Goal: Task Accomplishment & Management: Manage account settings

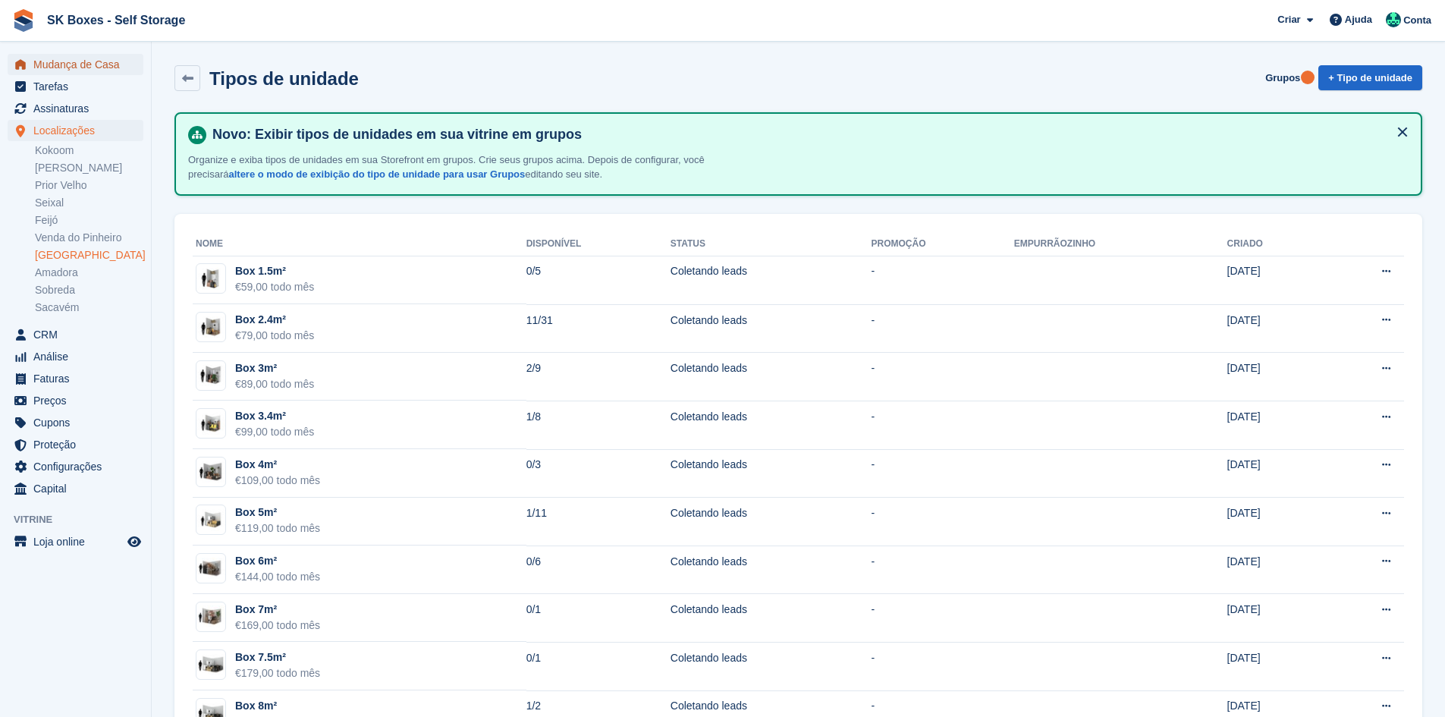
click at [93, 71] on span "Mudança de Casa" at bounding box center [78, 64] width 91 height 21
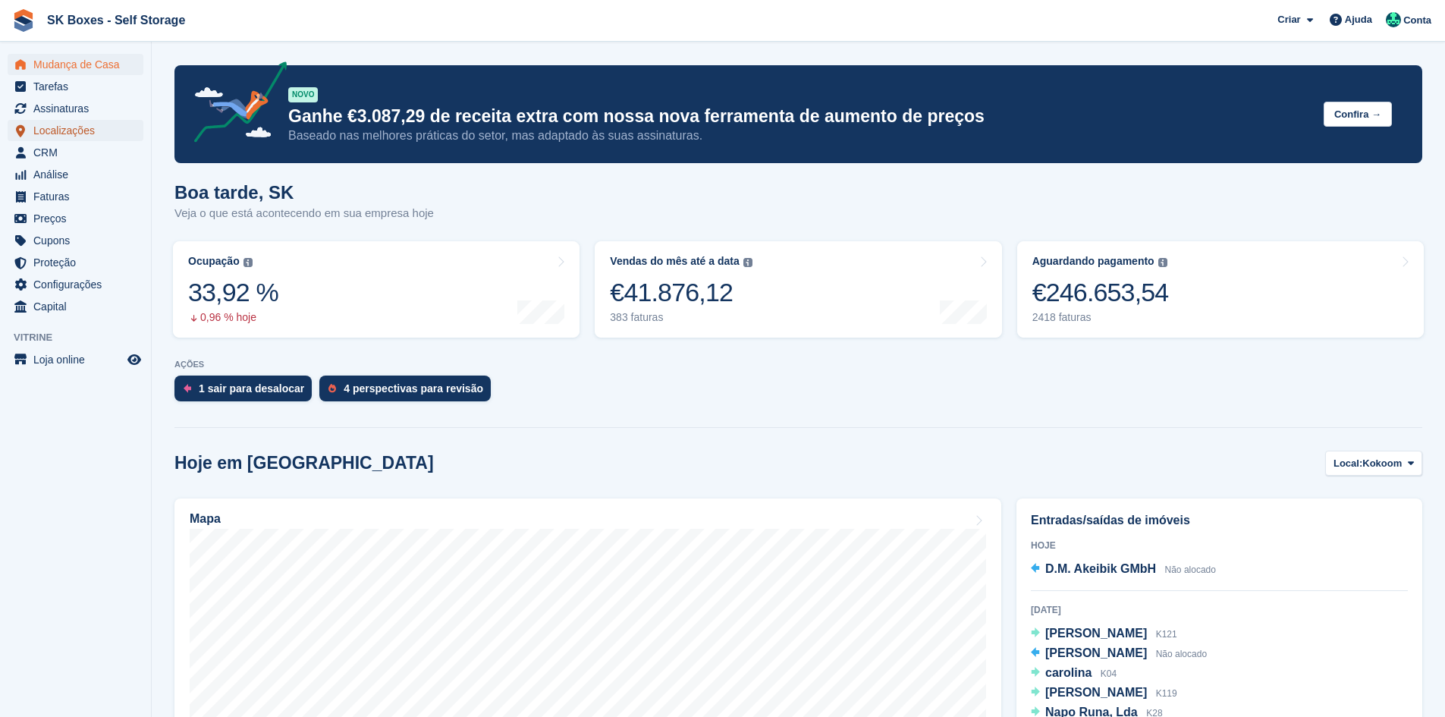
click at [56, 133] on span "Localizações" at bounding box center [78, 130] width 91 height 21
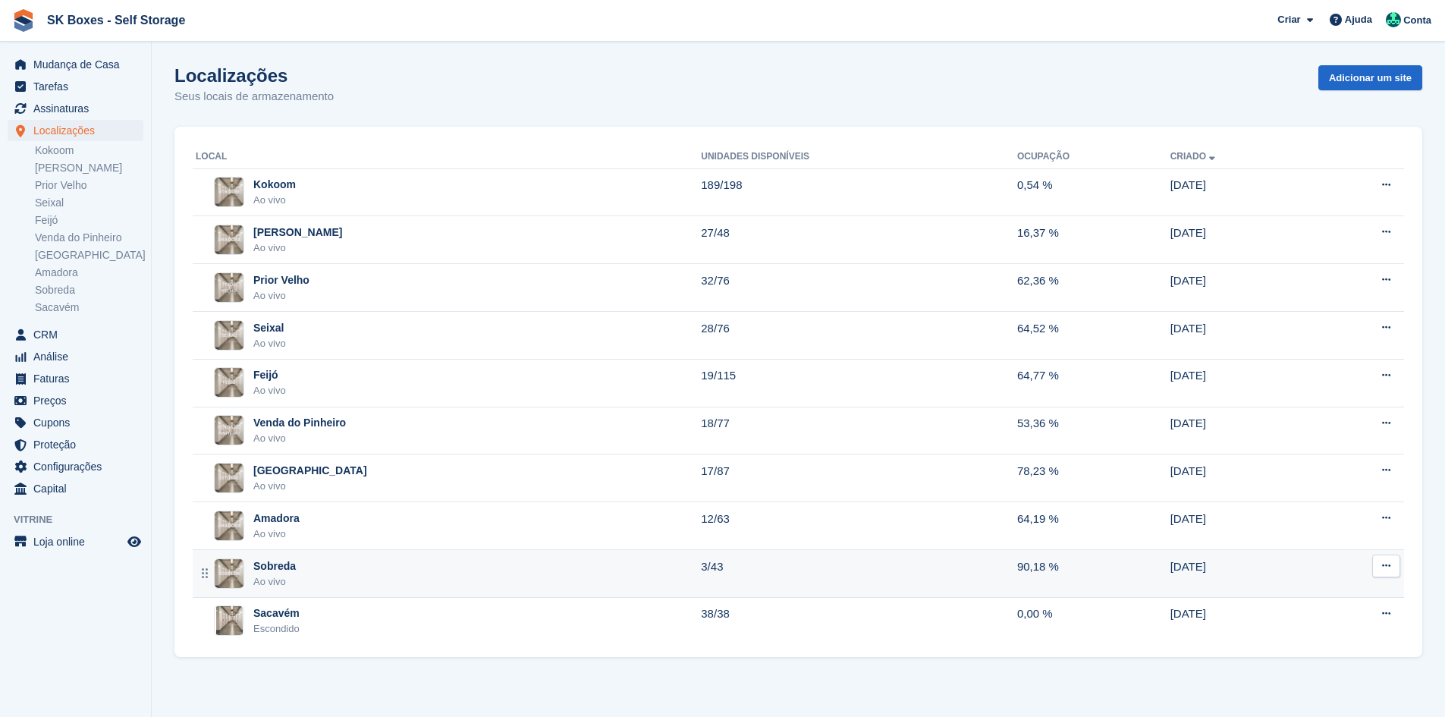
click at [314, 574] on div "Sobreda Ao vivo" at bounding box center [448, 573] width 505 height 31
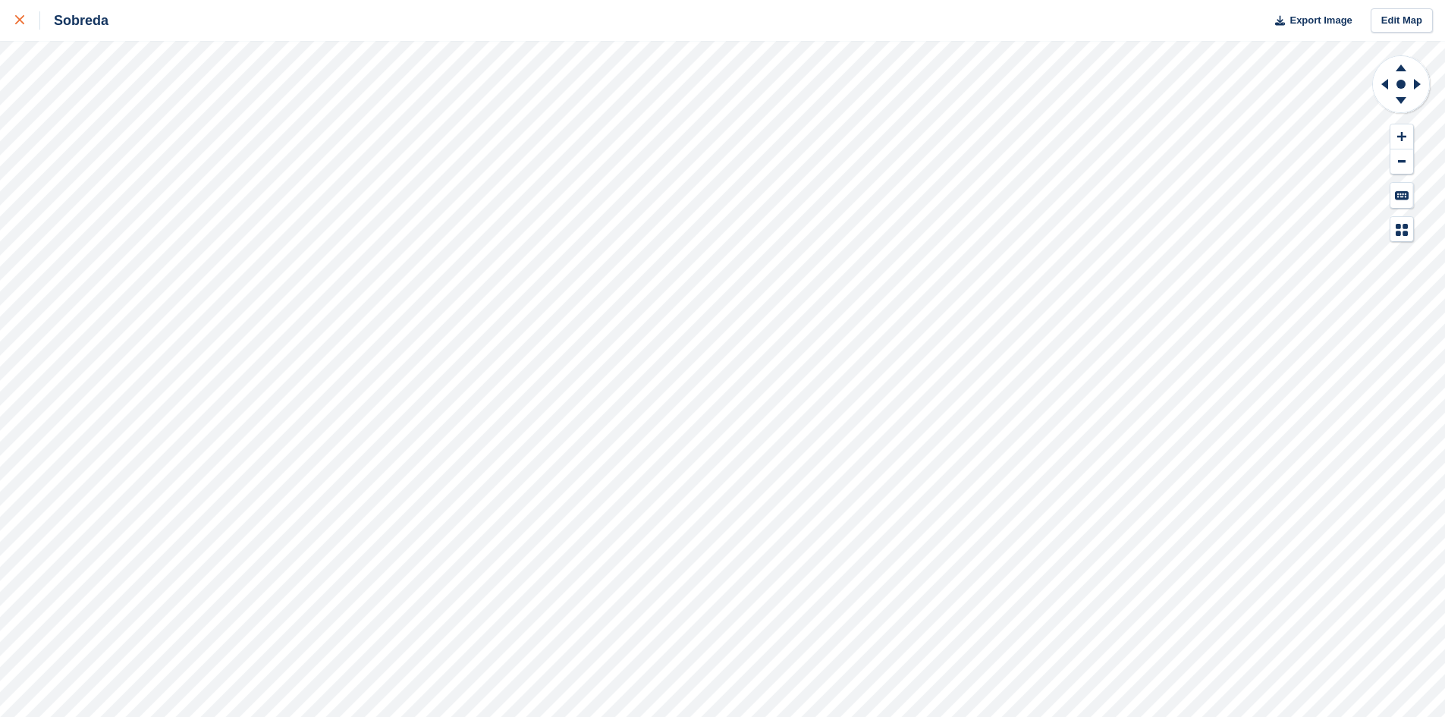
click at [6, 23] on link at bounding box center [20, 20] width 40 height 41
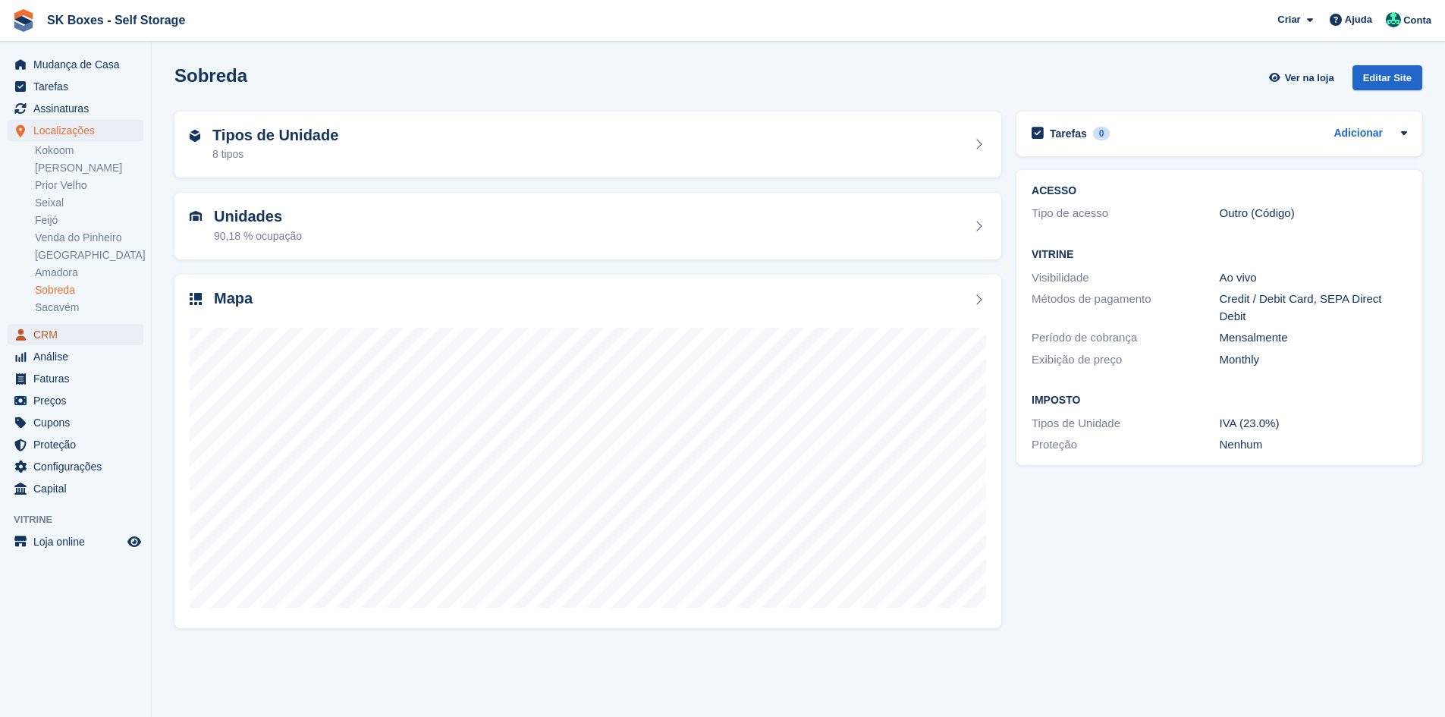
click at [54, 329] on span "CRM" at bounding box center [78, 334] width 91 height 21
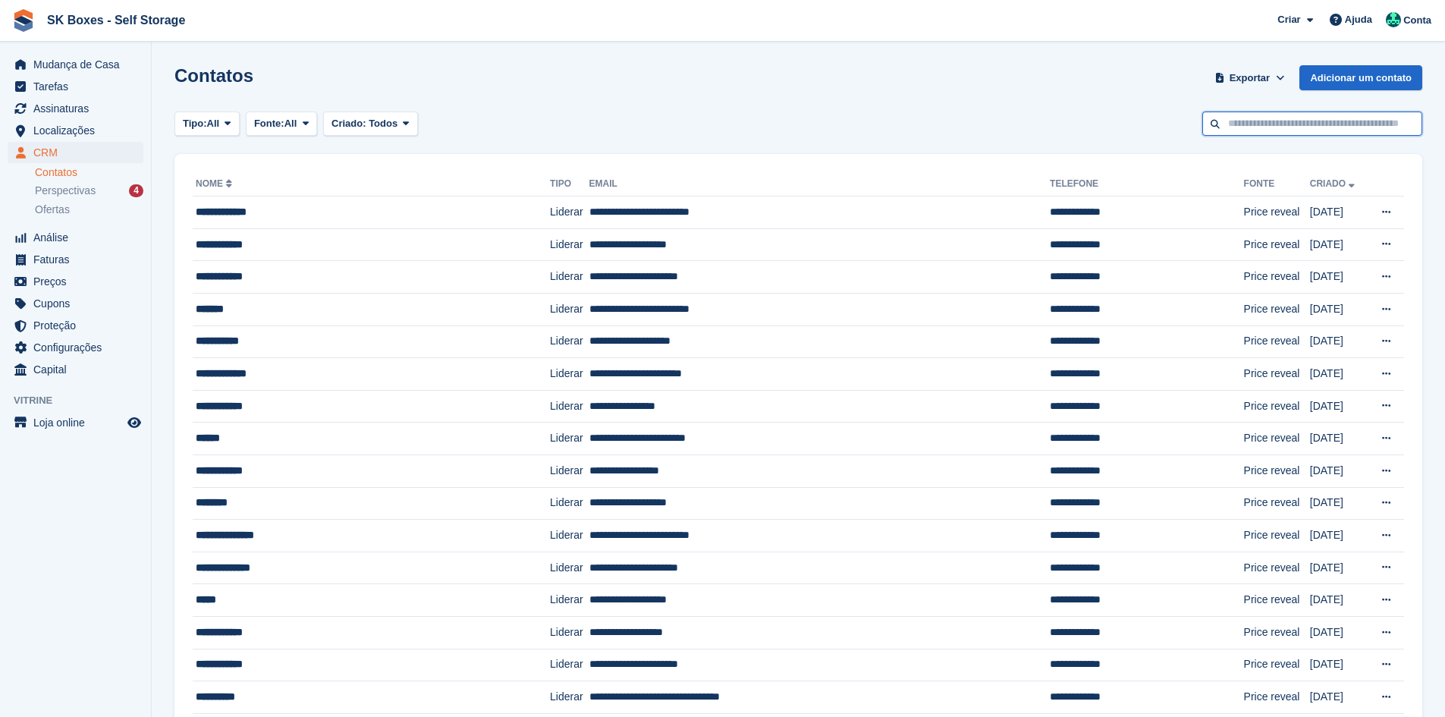
click at [1330, 127] on input "text" at bounding box center [1313, 124] width 220 height 25
paste input "**********"
type input "**********"
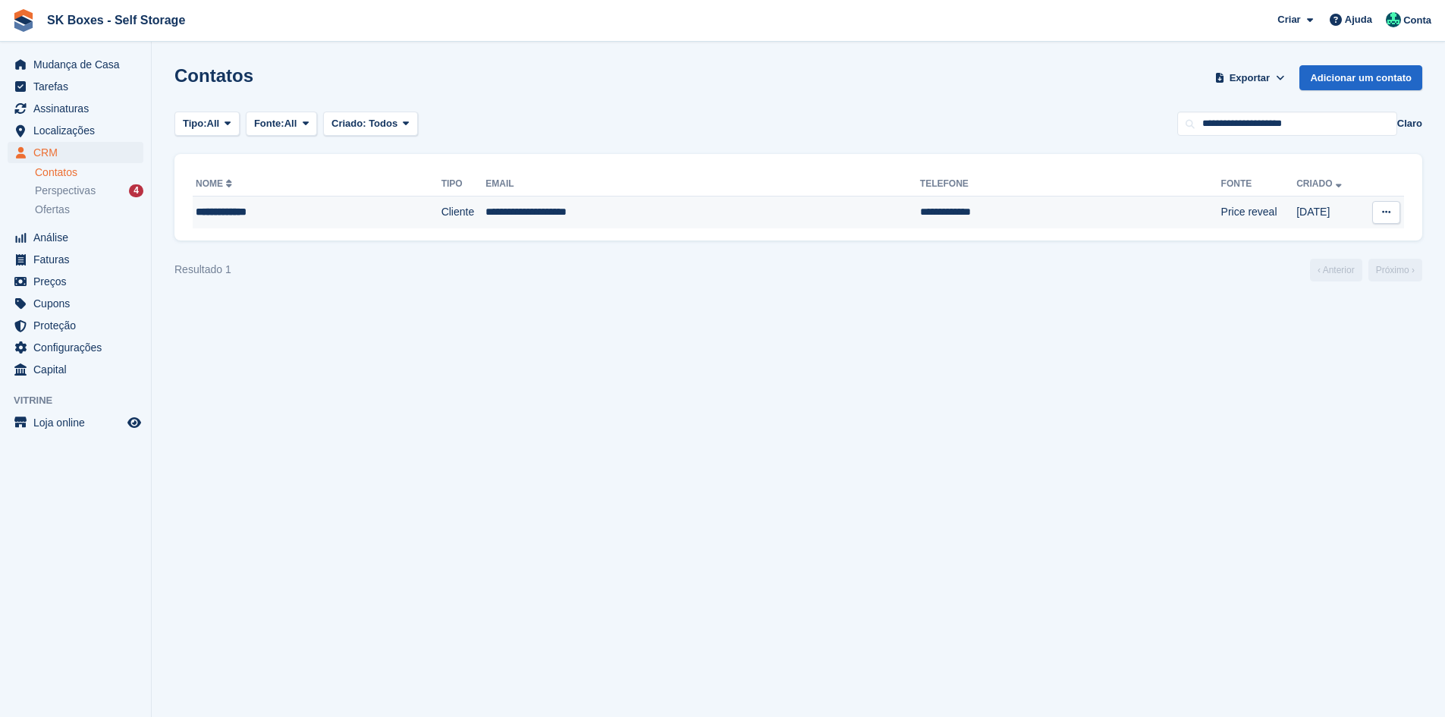
click at [920, 212] on td "**********" at bounding box center [1070, 213] width 301 height 32
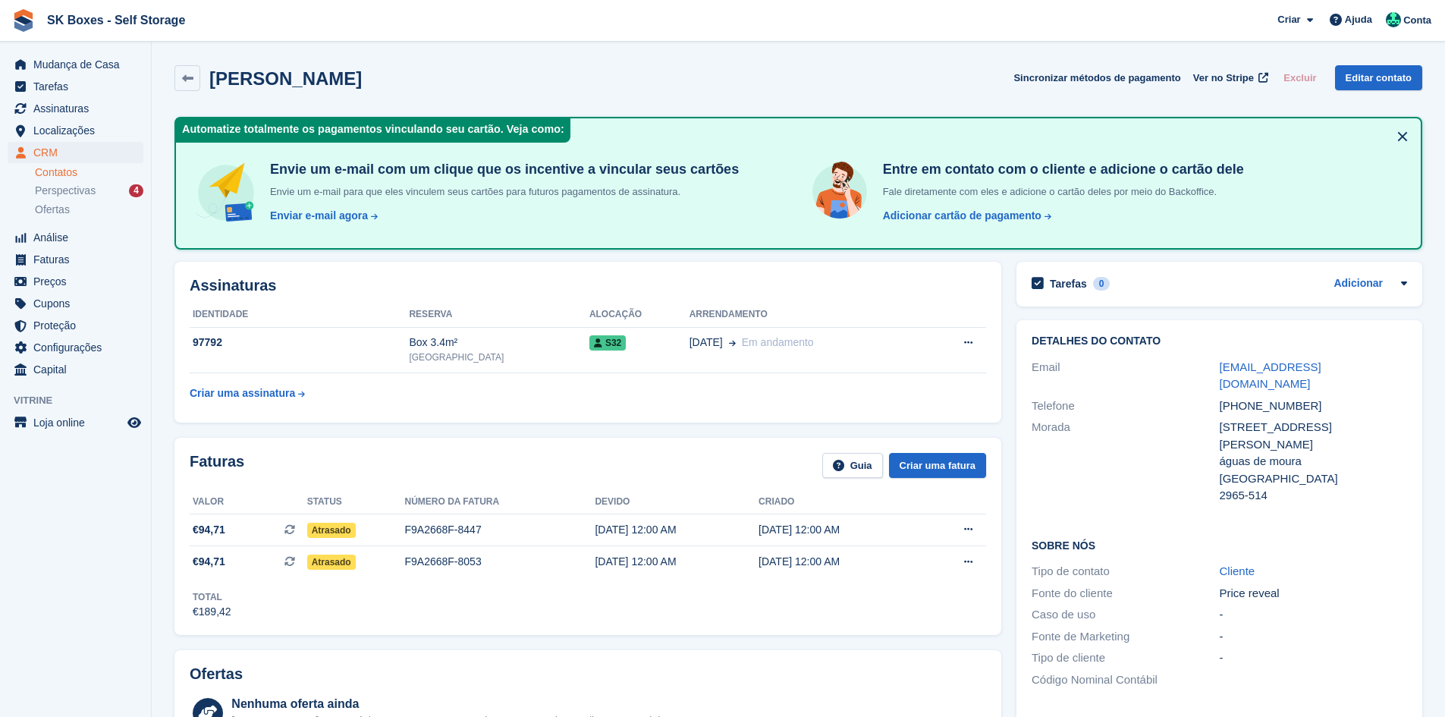
click at [1317, 398] on div "+351910080005" at bounding box center [1313, 406] width 187 height 17
click at [1275, 398] on div "+351910080005" at bounding box center [1313, 406] width 187 height 17
drag, startPoint x: 1307, startPoint y: 382, endPoint x: 1244, endPoint y: 388, distance: 63.3
click at [1244, 398] on div "+351910080005" at bounding box center [1313, 406] width 187 height 17
copy div "910080005"
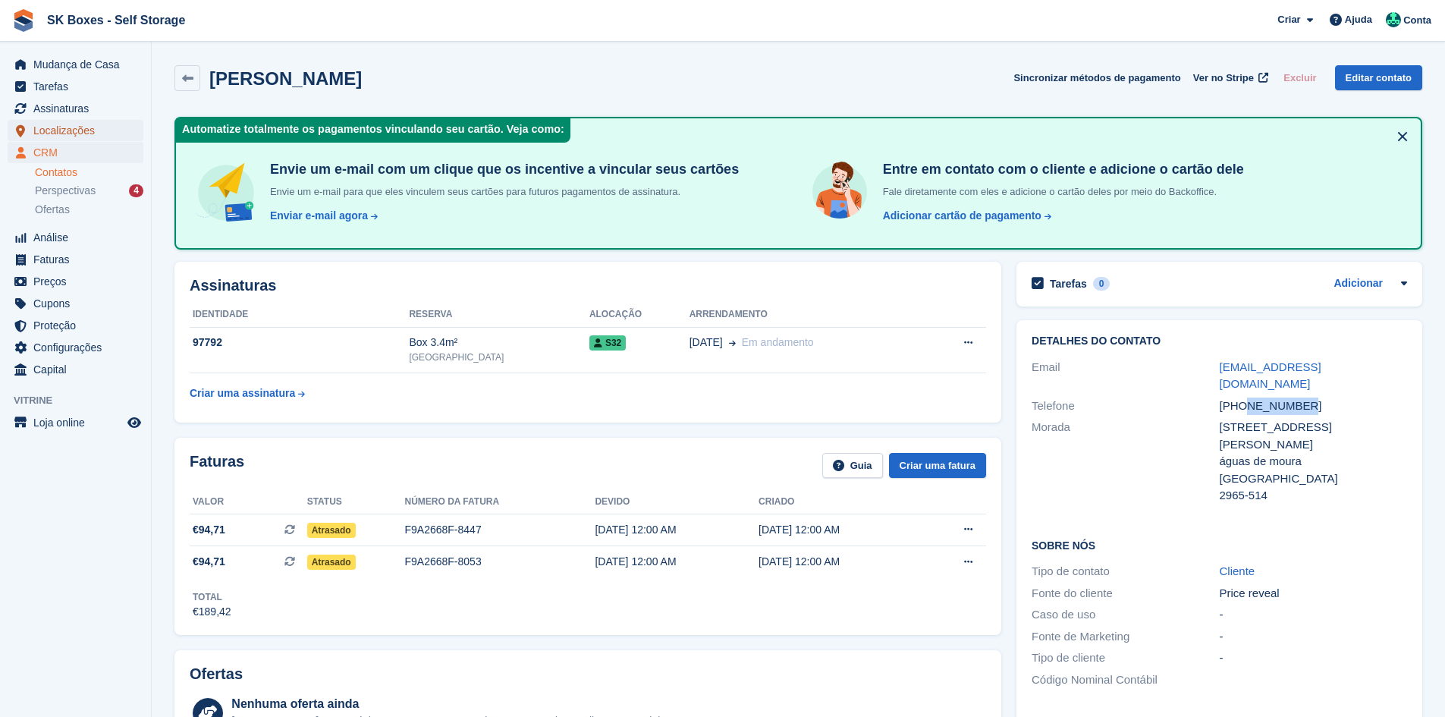
click at [48, 130] on span "Localizações" at bounding box center [78, 130] width 91 height 21
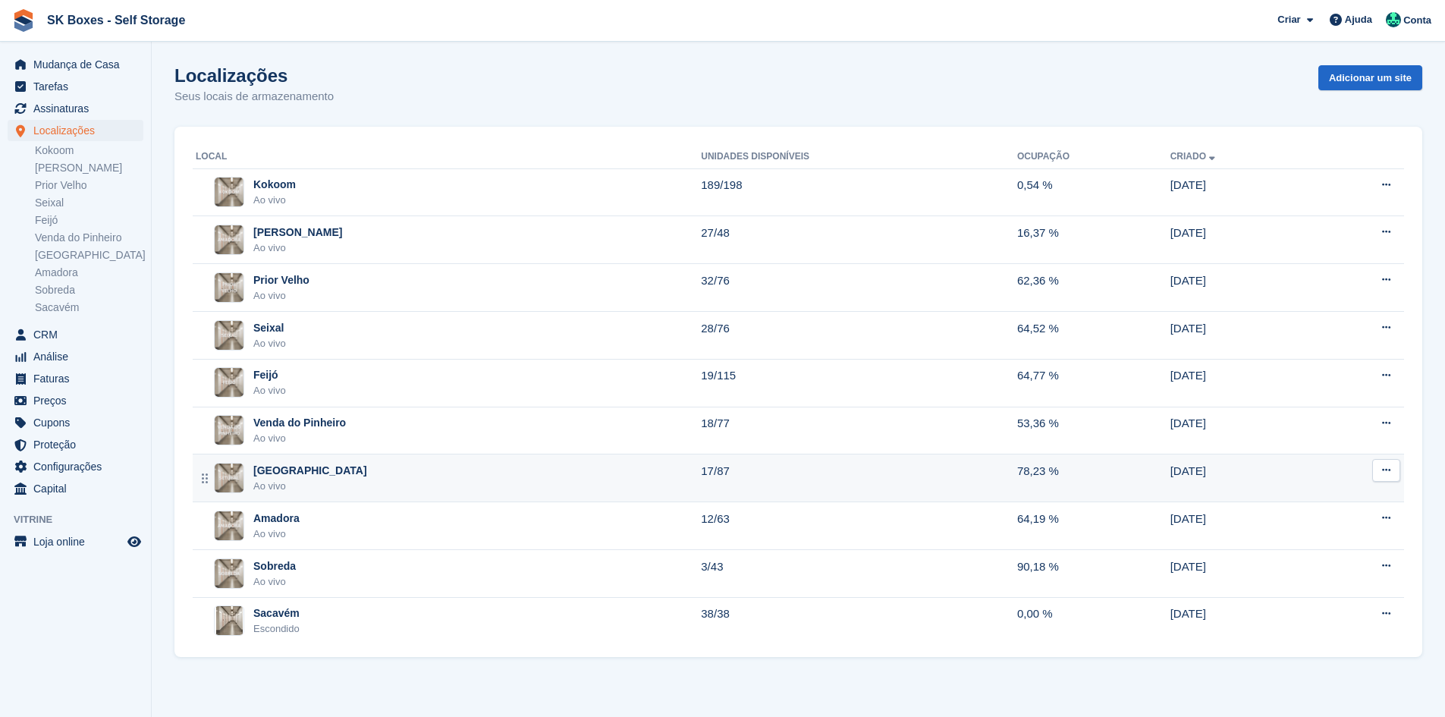
click at [310, 483] on div "Setúbal Ao vivo" at bounding box center [448, 478] width 505 height 31
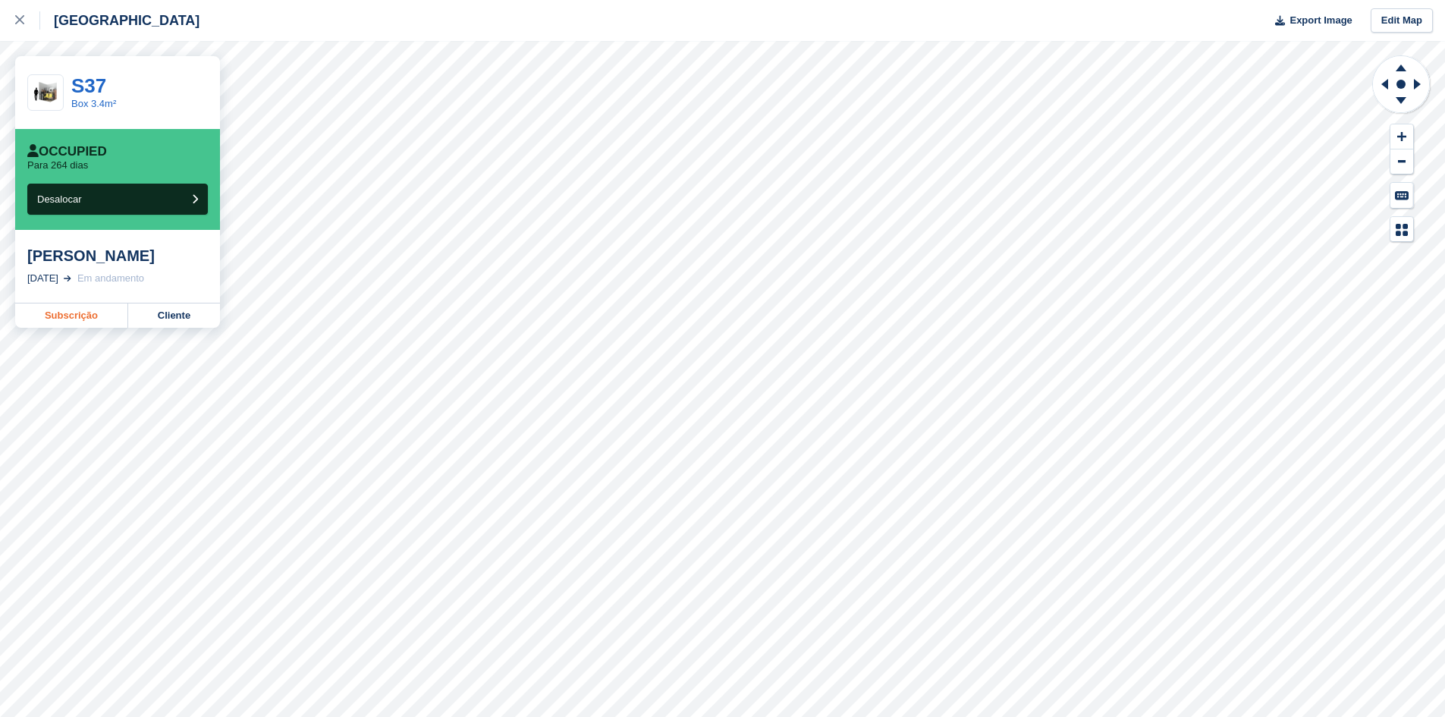
click at [56, 328] on link "Subscrição" at bounding box center [71, 316] width 113 height 24
click at [25, 20] on div at bounding box center [27, 20] width 25 height 18
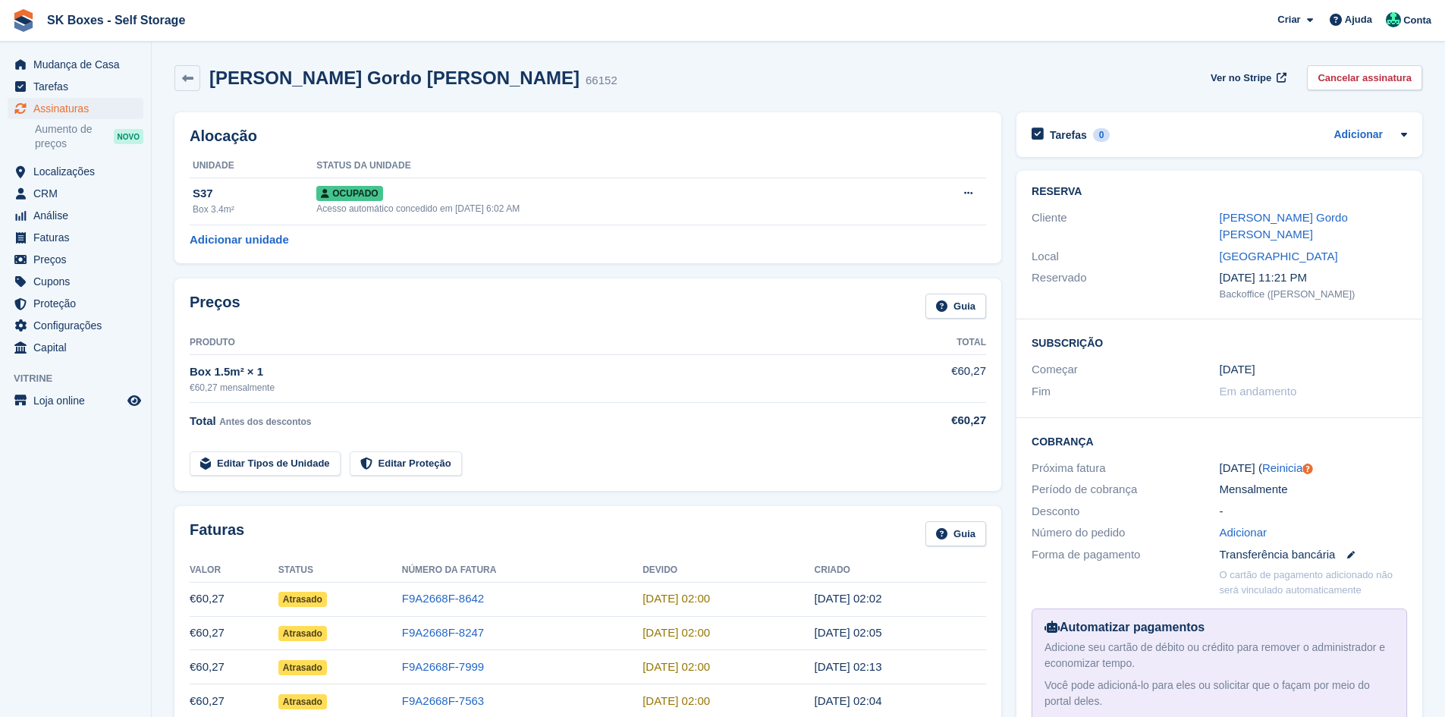
click at [1253, 226] on div "[PERSON_NAME] Gordo [PERSON_NAME]" at bounding box center [1313, 226] width 187 height 34
click at [1255, 215] on link "[PERSON_NAME] Gordo [PERSON_NAME]" at bounding box center [1284, 226] width 128 height 30
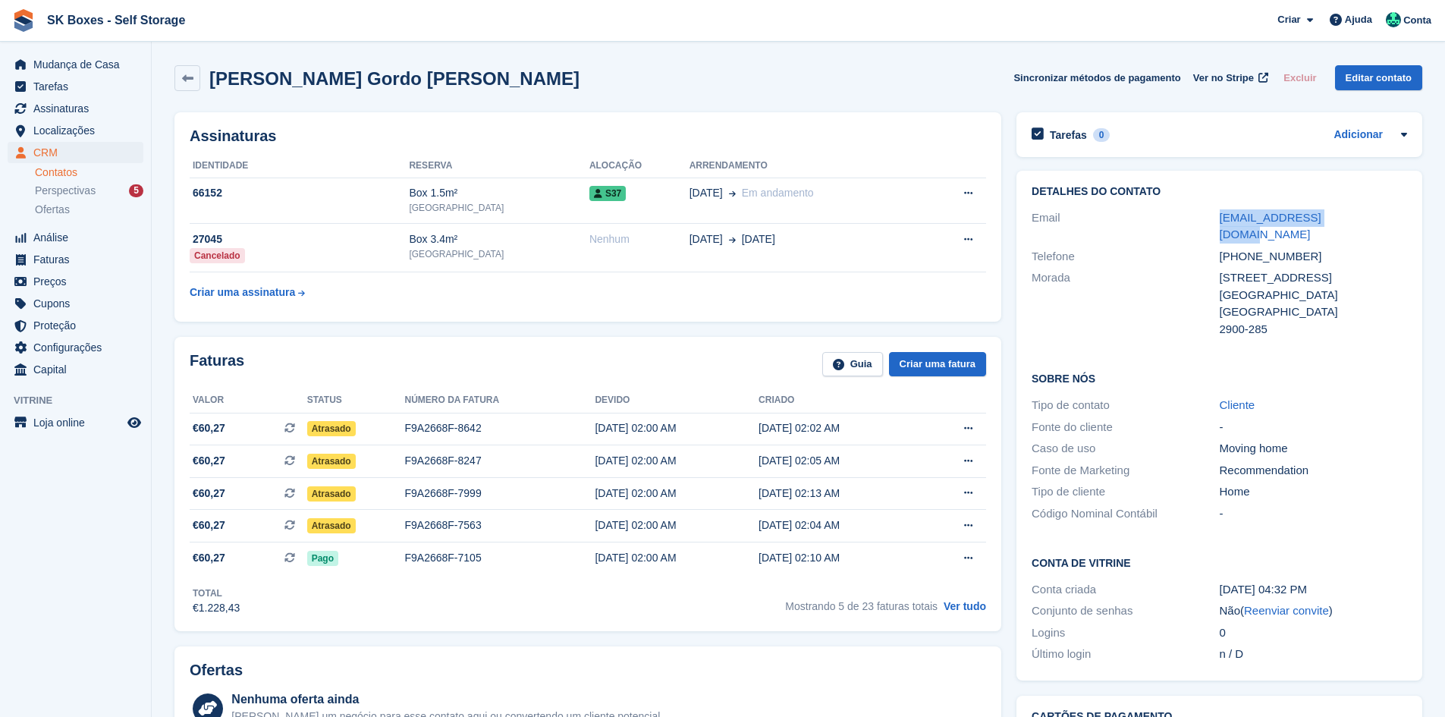
drag, startPoint x: 1294, startPoint y: 200, endPoint x: 1361, endPoint y: 214, distance: 68.3
click at [1361, 214] on div "Email [EMAIL_ADDRESS][DOMAIN_NAME]" at bounding box center [1220, 226] width 376 height 39
copy div "[EMAIL_ADDRESS][DOMAIN_NAME]"
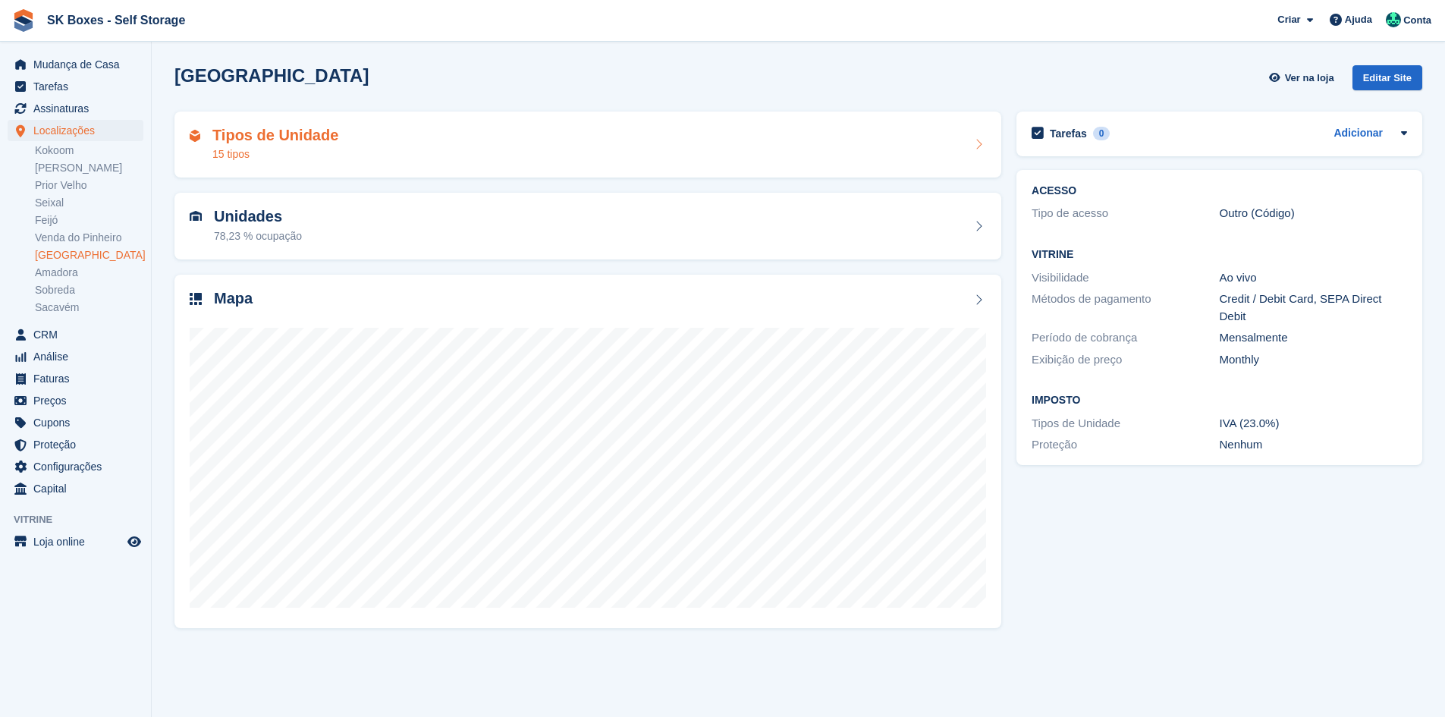
click at [250, 131] on h2 "Tipos de Unidade" at bounding box center [275, 135] width 126 height 17
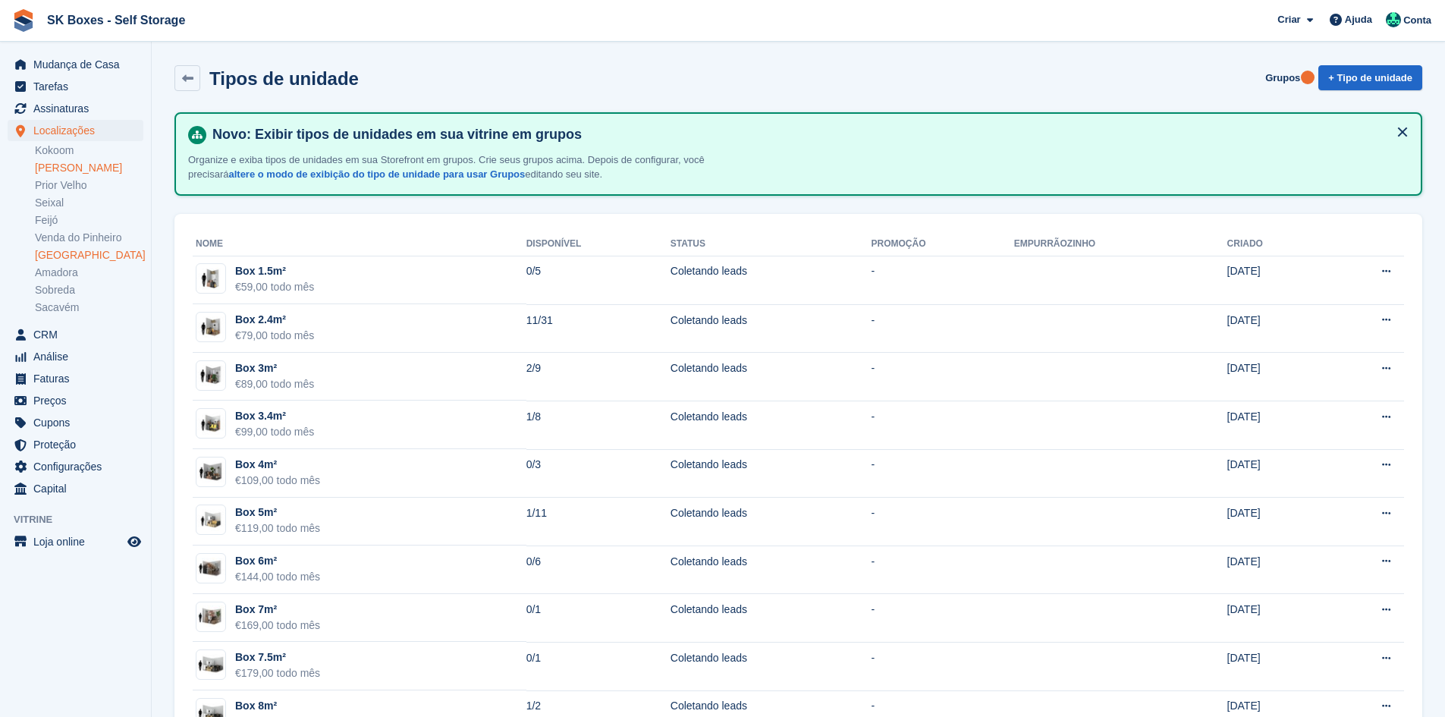
click at [46, 165] on link "[PERSON_NAME]" at bounding box center [89, 168] width 109 height 14
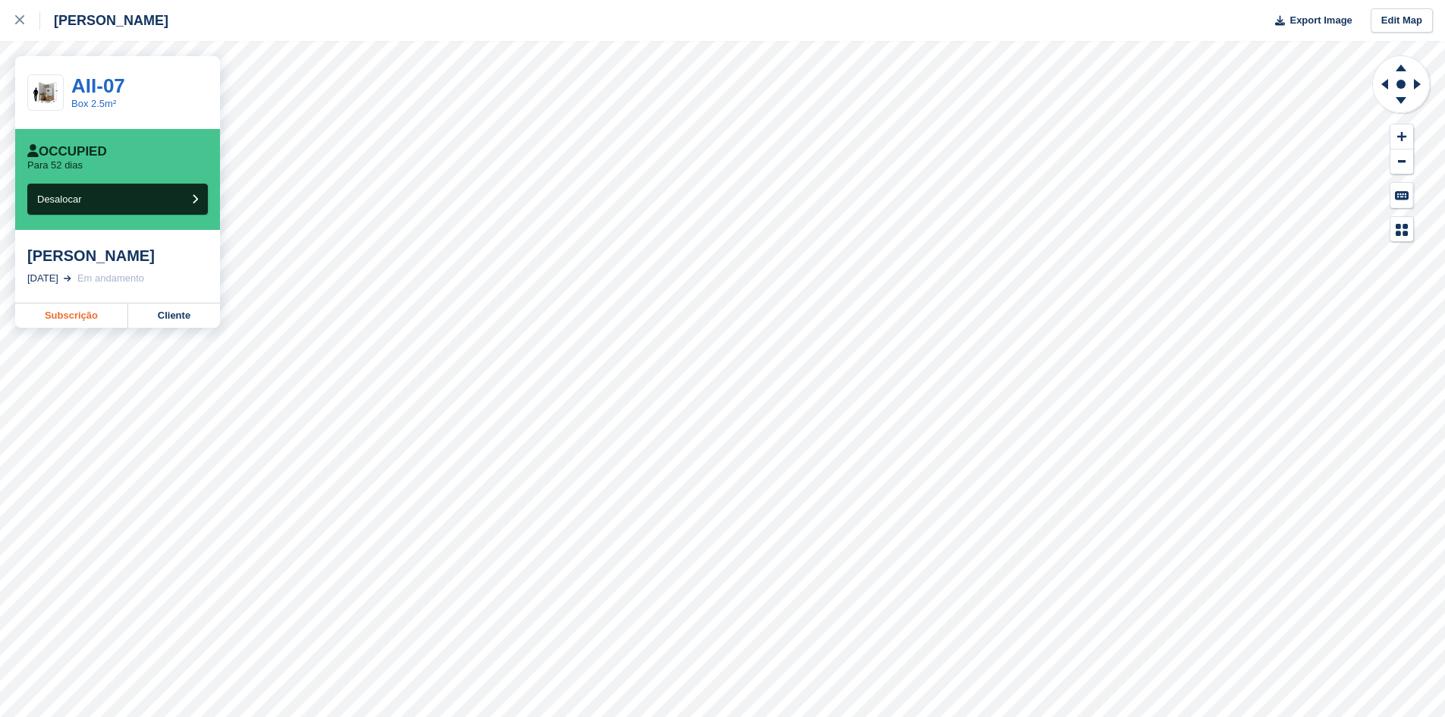
click at [67, 328] on link "Subscrição" at bounding box center [71, 316] width 113 height 24
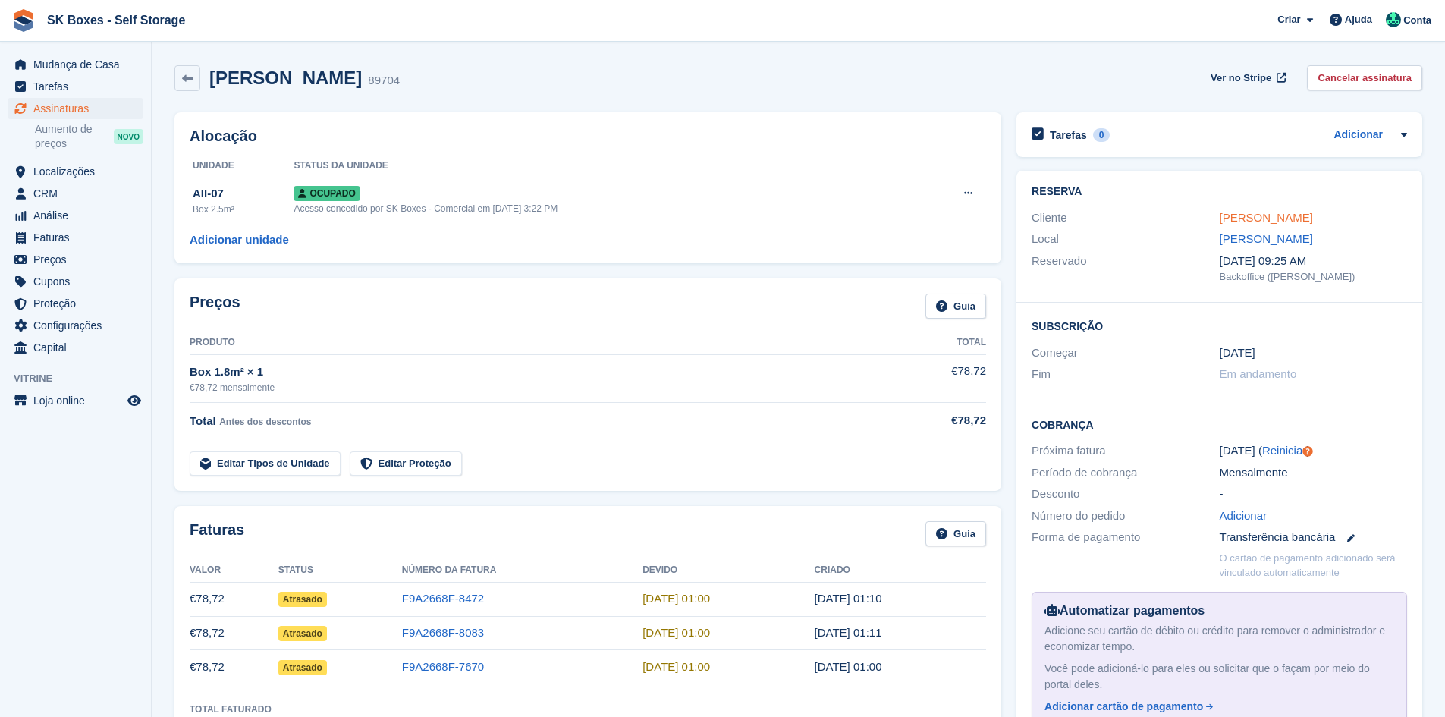
click at [1283, 216] on link "[PERSON_NAME]" at bounding box center [1266, 217] width 93 height 13
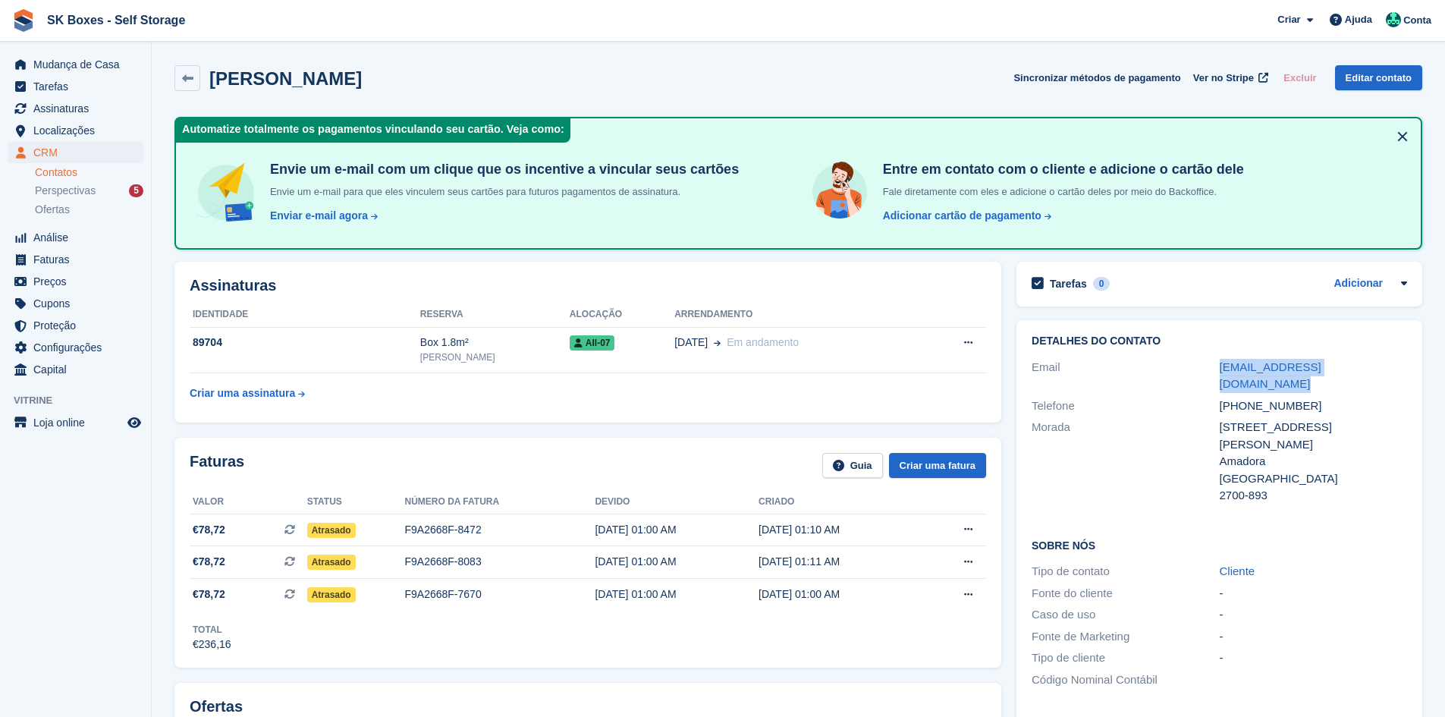
drag, startPoint x: 1201, startPoint y: 360, endPoint x: 1443, endPoint y: 360, distance: 242.0
click at [1443, 360] on section "[PERSON_NAME] Sincronizar métodos de pagamento Ver no Stripe Excluir Editar con…" at bounding box center [799, 711] width 1294 height 1422
copy div "[EMAIL_ADDRESS][DOMAIN_NAME]"
click at [675, 344] on span "[DATE]" at bounding box center [691, 343] width 33 height 16
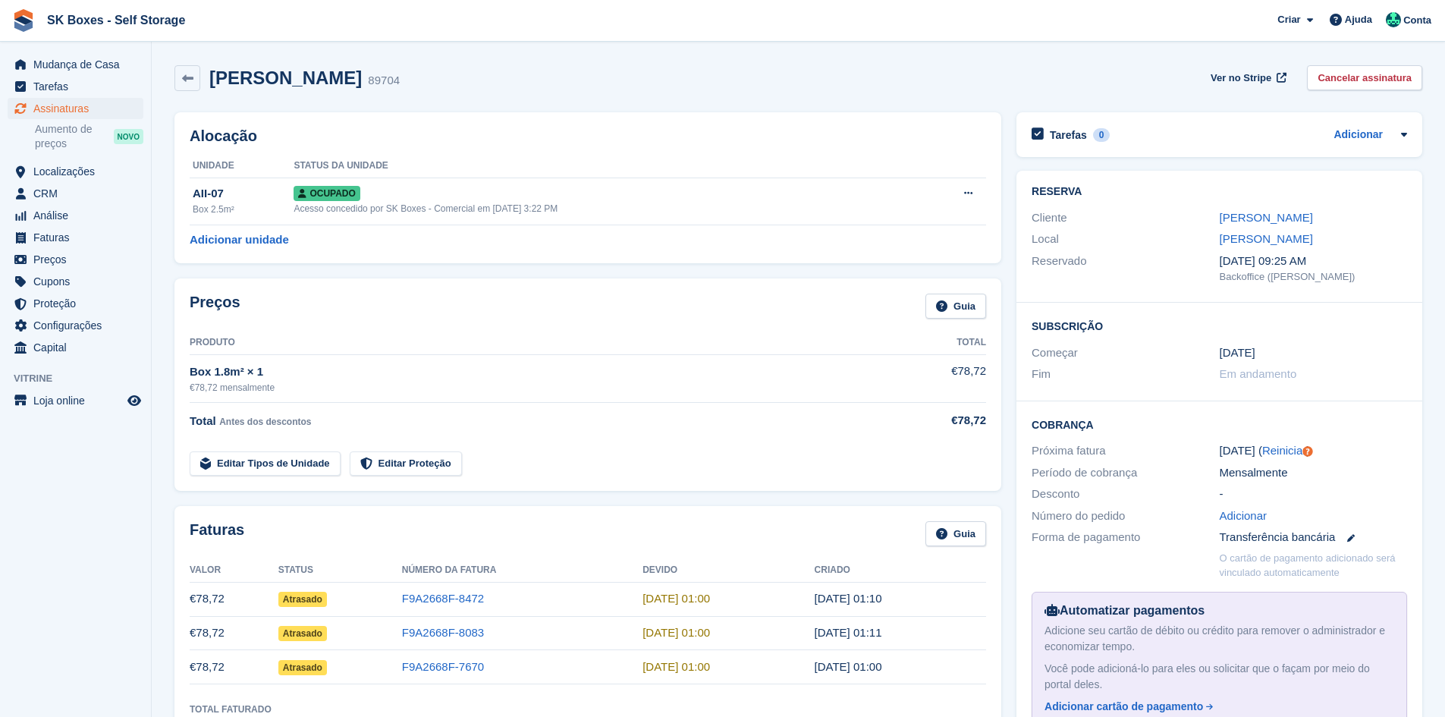
click at [1363, 74] on link "Cancelar assinatura" at bounding box center [1364, 77] width 115 height 25
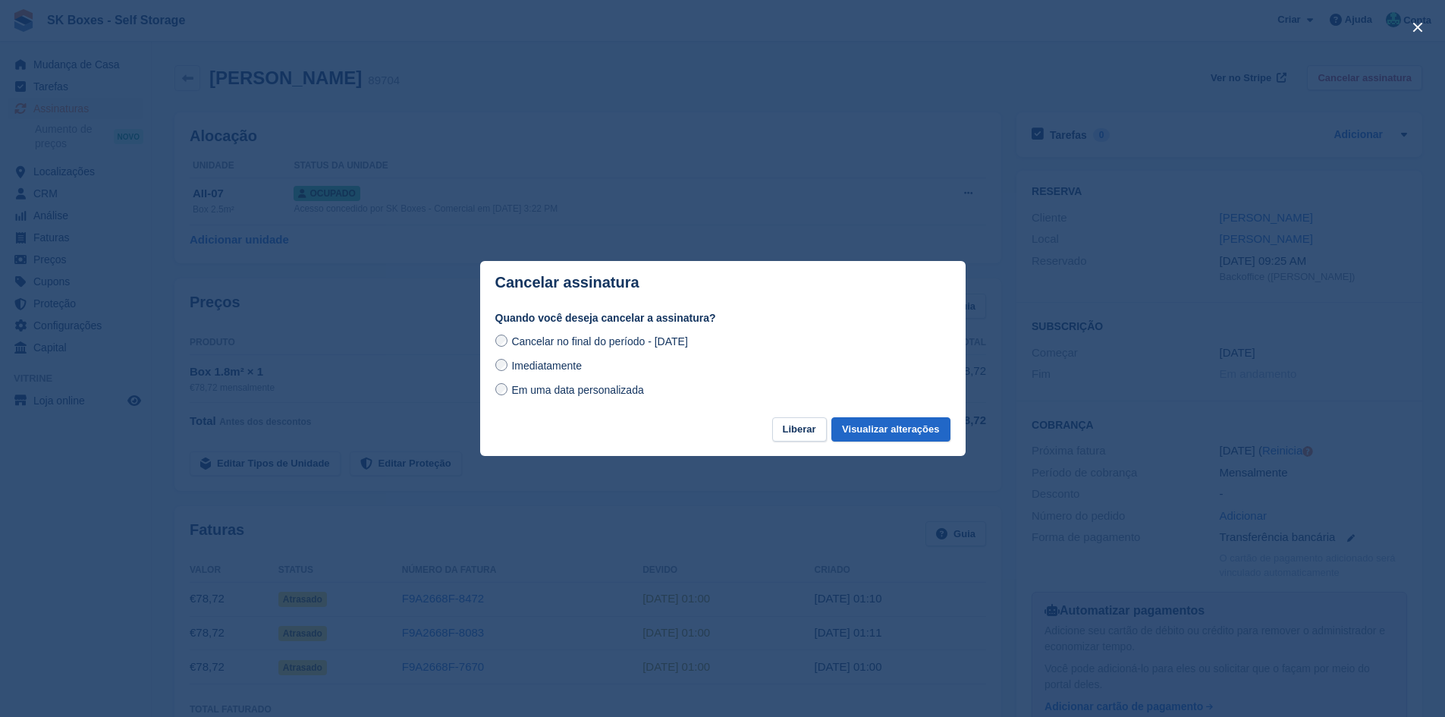
click at [498, 373] on label "Imediatamente" at bounding box center [538, 365] width 87 height 16
click at [885, 449] on footer "Liberar Visualizar alterações" at bounding box center [723, 436] width 486 height 39
click at [885, 447] on footer "Liberar Visualizar alterações" at bounding box center [723, 436] width 486 height 39
click at [885, 438] on button "Visualizar alterações" at bounding box center [891, 429] width 118 height 25
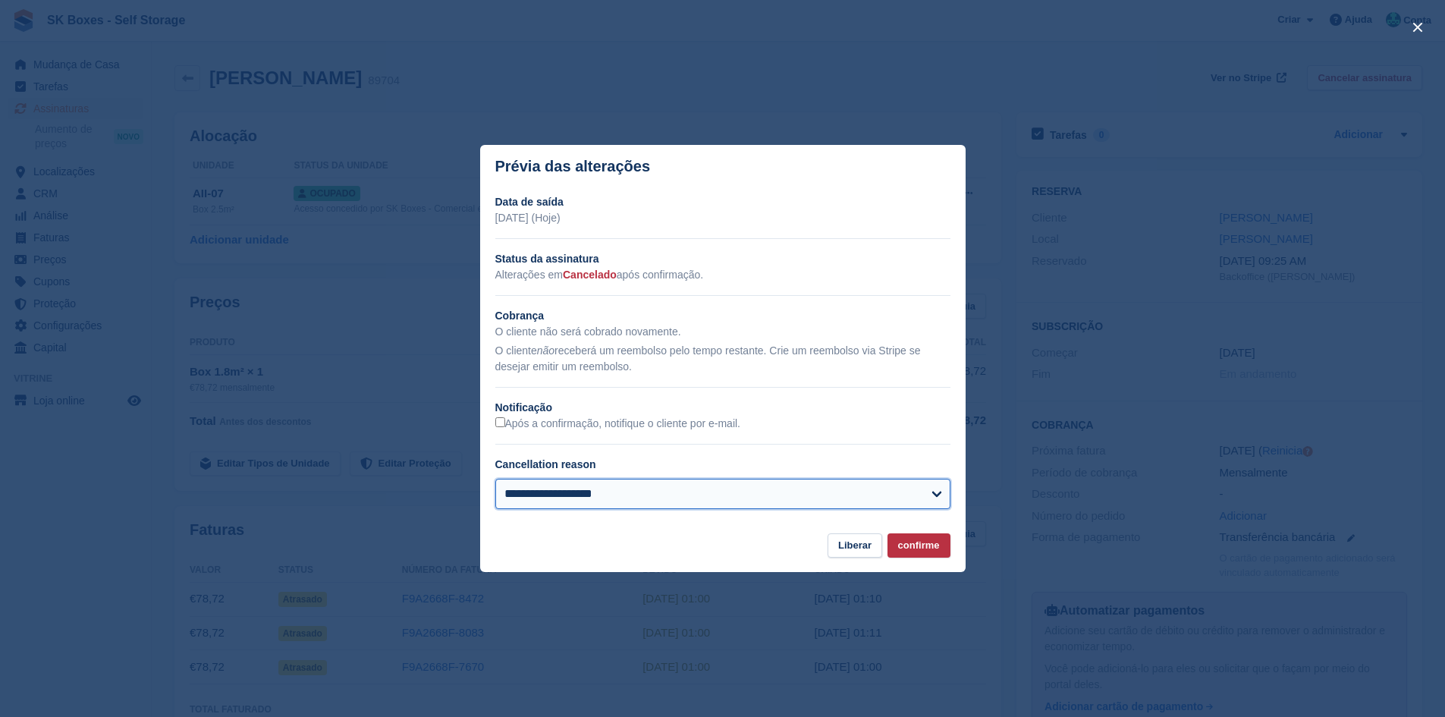
click at [541, 496] on select "**********" at bounding box center [722, 494] width 455 height 30
select select "**********"
click at [495, 480] on select "**********" at bounding box center [722, 494] width 455 height 30
click at [900, 546] on button "confirme" at bounding box center [919, 545] width 63 height 25
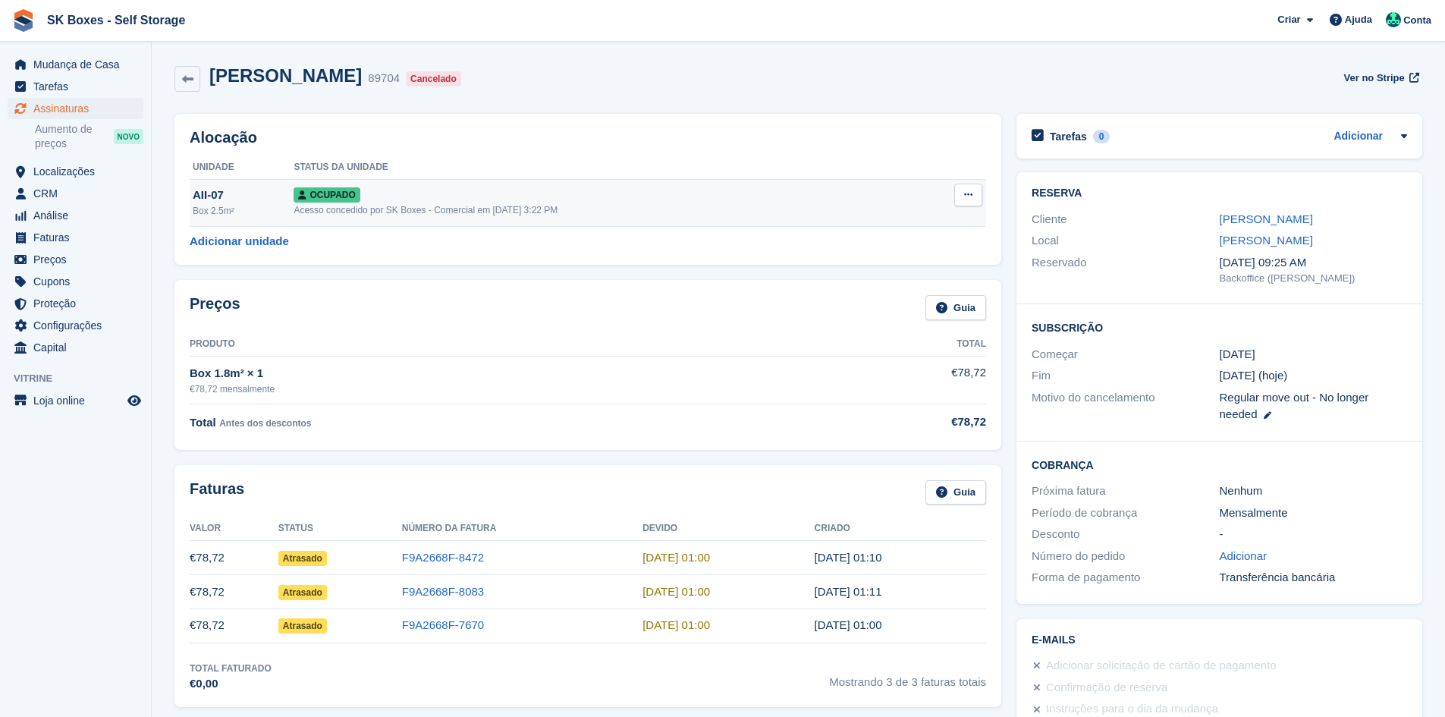
click at [965, 200] on icon at bounding box center [968, 195] width 8 height 10
click at [935, 285] on p "Desalocar" at bounding box center [910, 277] width 132 height 20
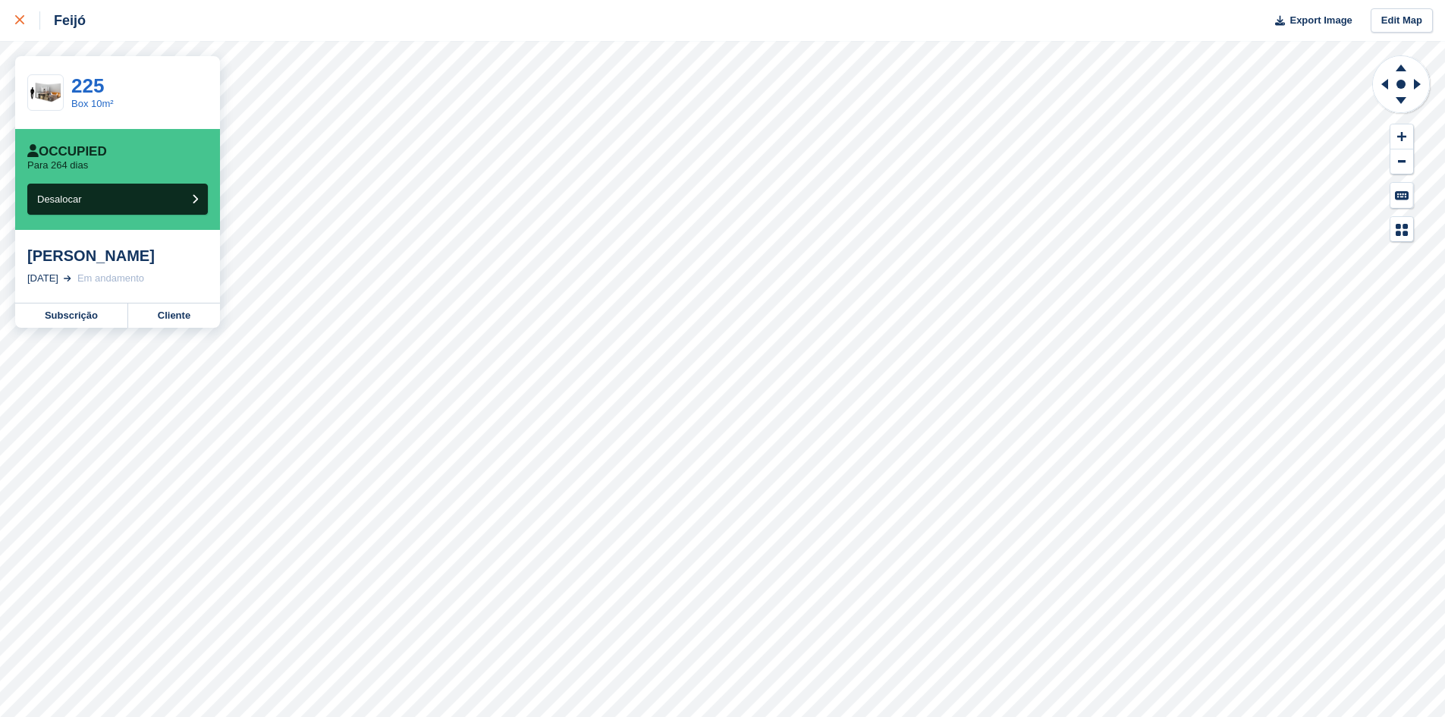
click at [25, 32] on link at bounding box center [20, 20] width 40 height 41
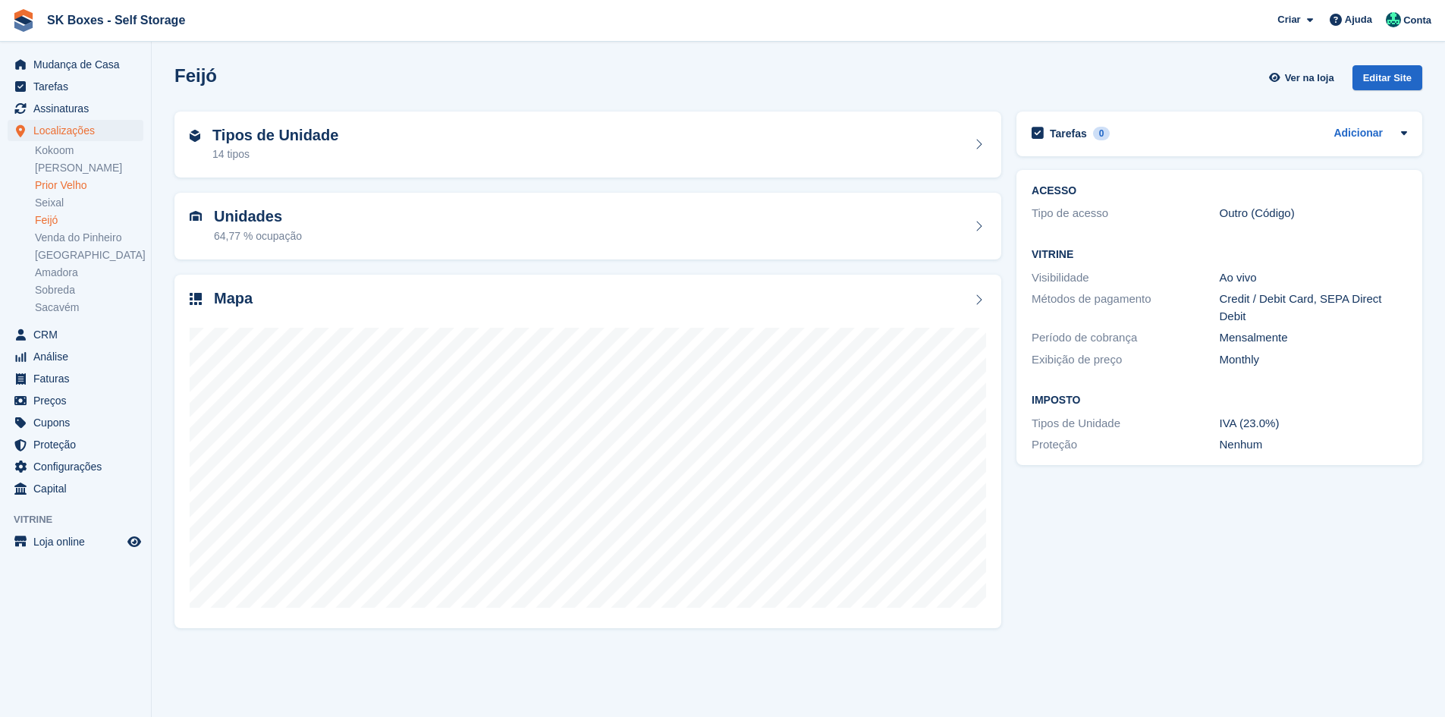
click at [81, 190] on link "Prior Velho" at bounding box center [89, 185] width 109 height 14
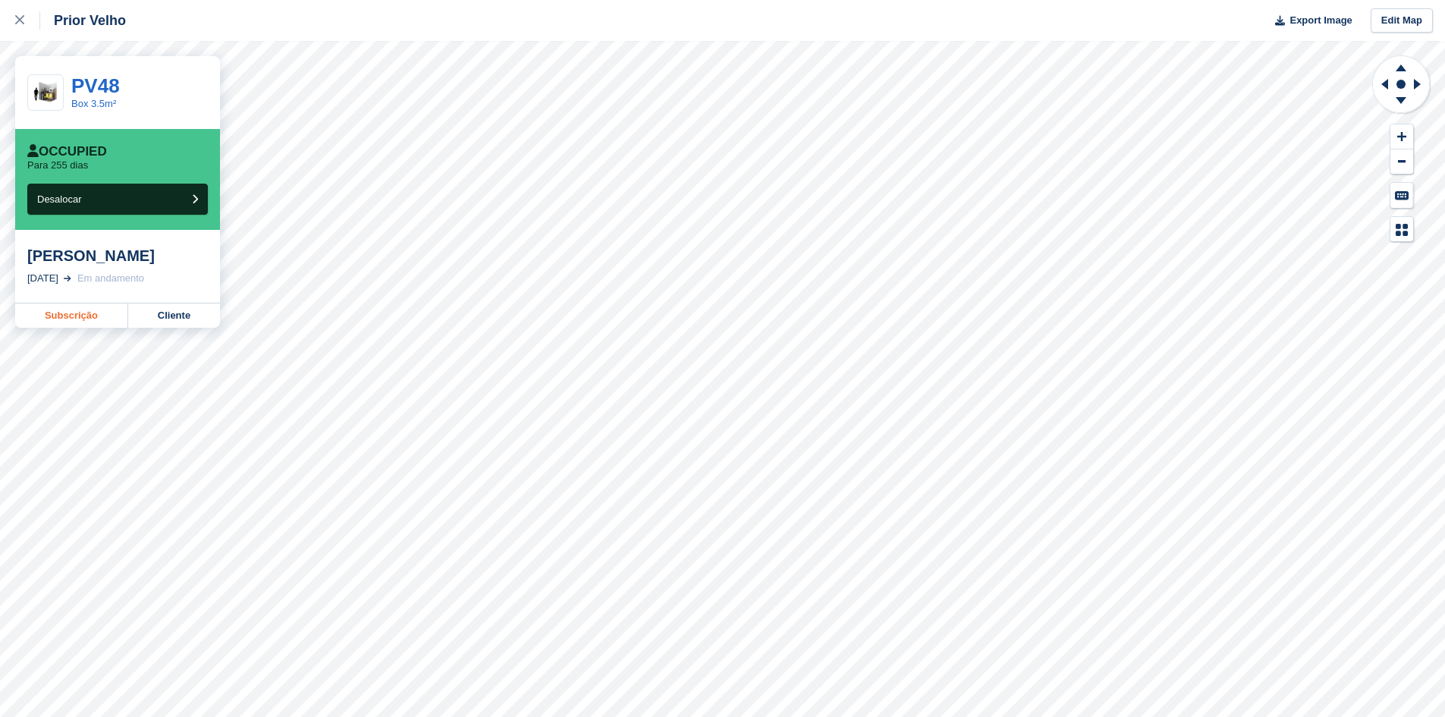
click at [81, 315] on link "Subscrição" at bounding box center [71, 316] width 113 height 24
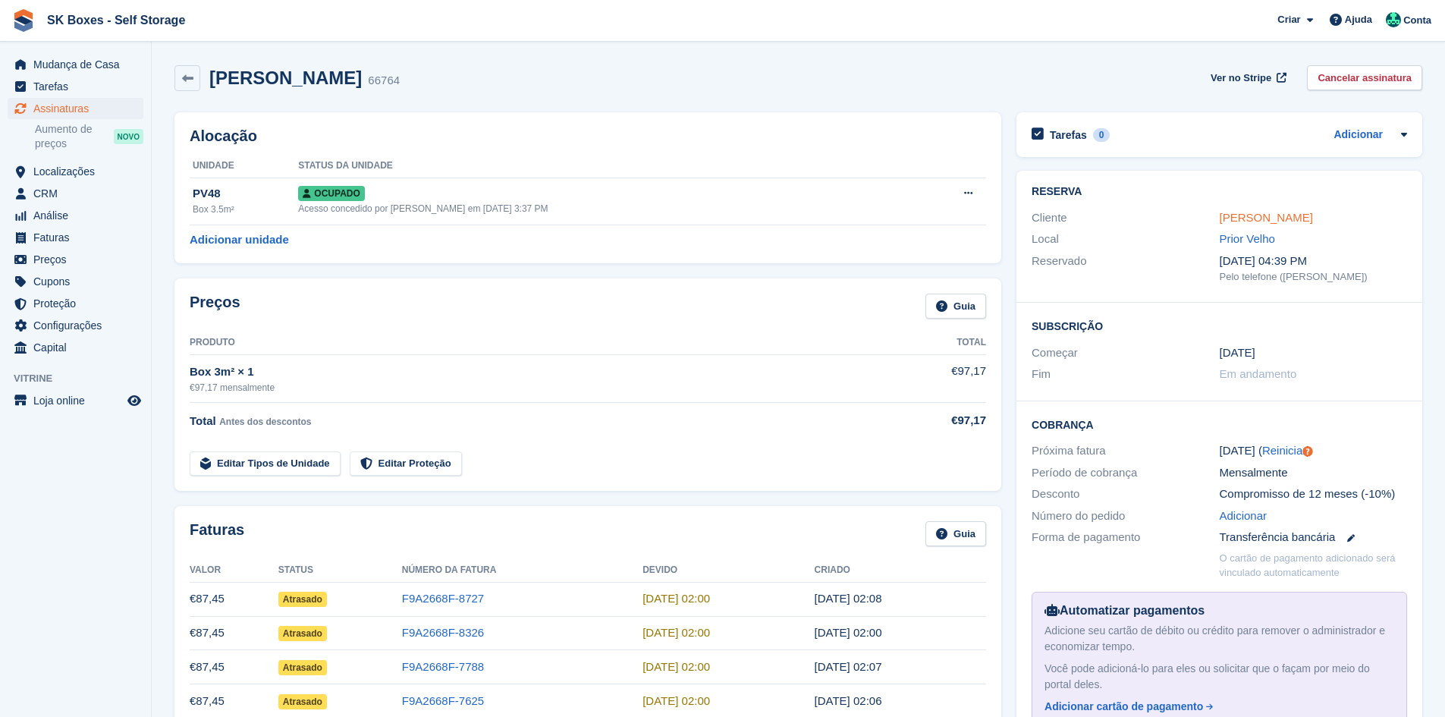
click at [1232, 219] on link "[PERSON_NAME]" at bounding box center [1266, 217] width 93 height 13
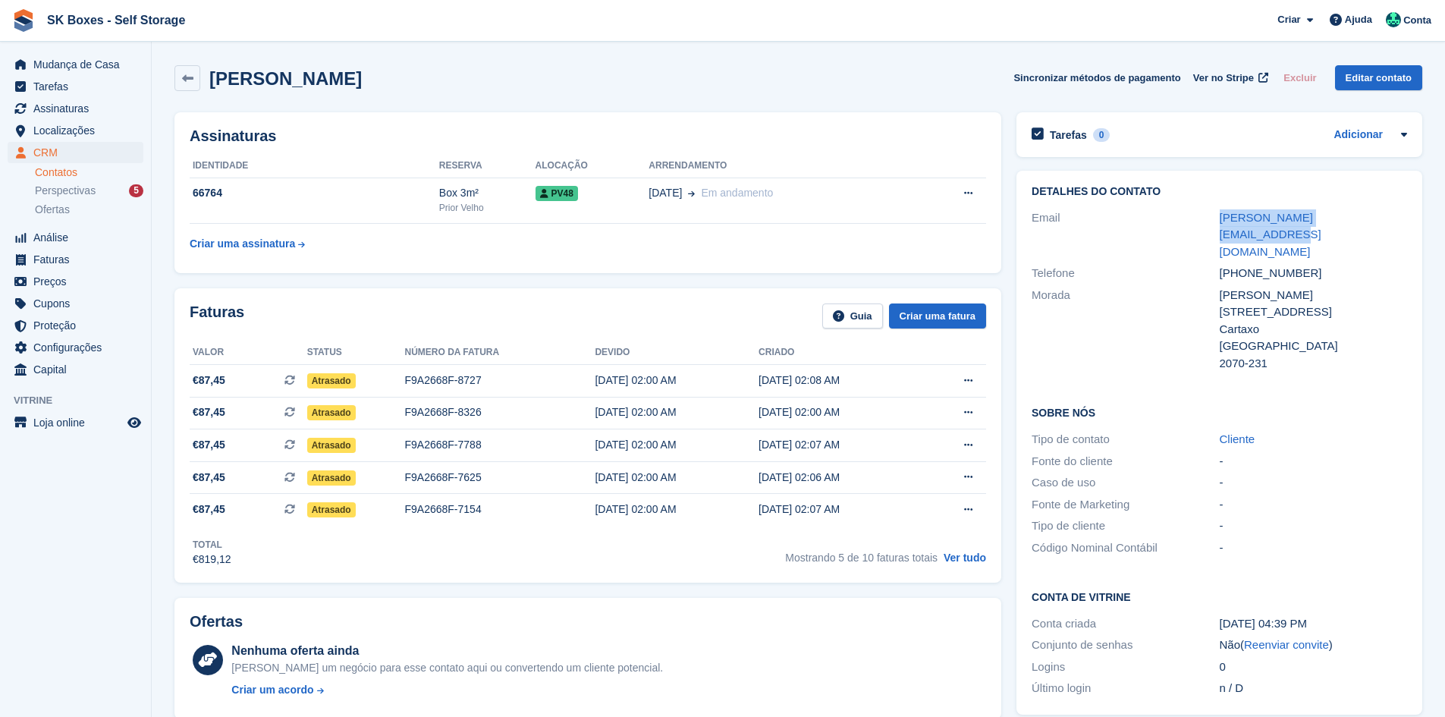
drag, startPoint x: 1214, startPoint y: 217, endPoint x: 1388, endPoint y: 209, distance: 173.9
click at [1386, 209] on div "Email martins_esmael@hotmail.com" at bounding box center [1220, 235] width 376 height 56
copy div "martins_esmael@hotmail.com"
click at [108, 124] on span "Localizações" at bounding box center [78, 130] width 91 height 21
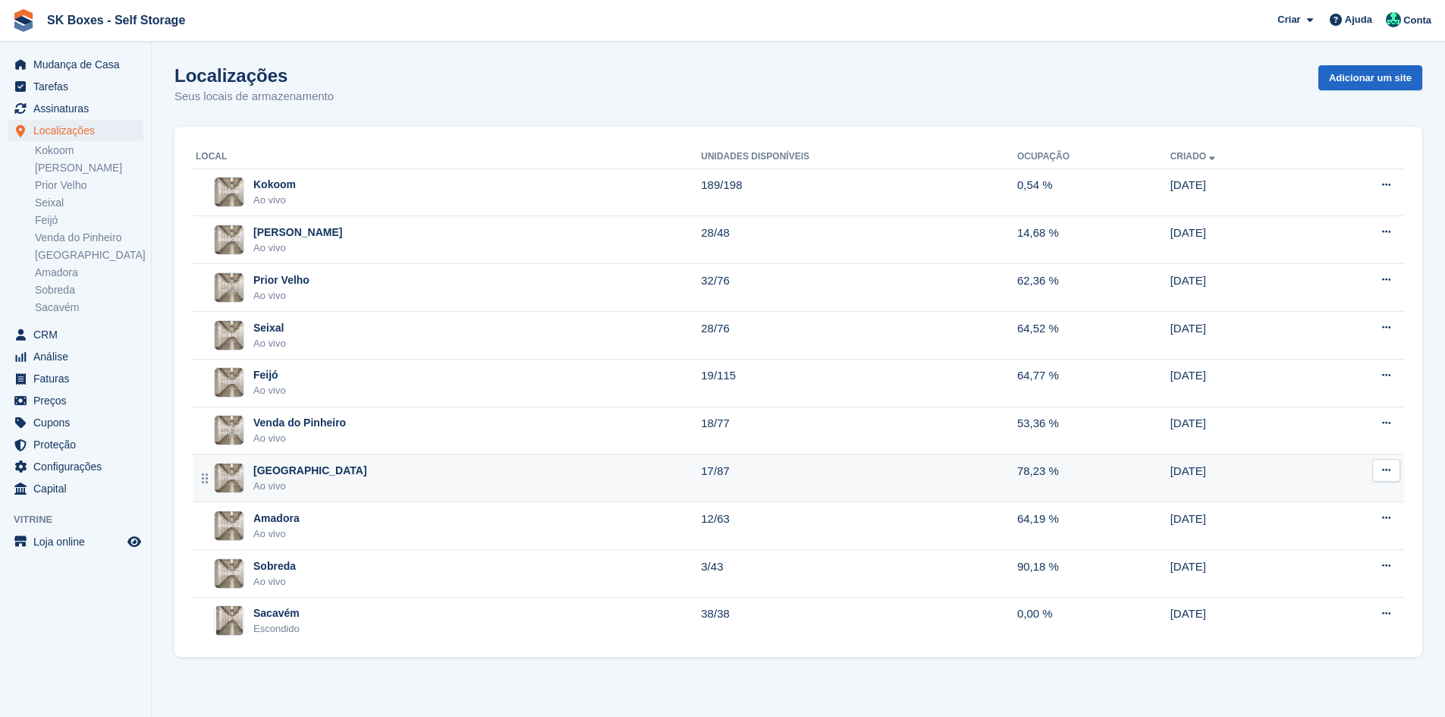
click at [285, 464] on div "[GEOGRAPHIC_DATA]" at bounding box center [310, 471] width 114 height 16
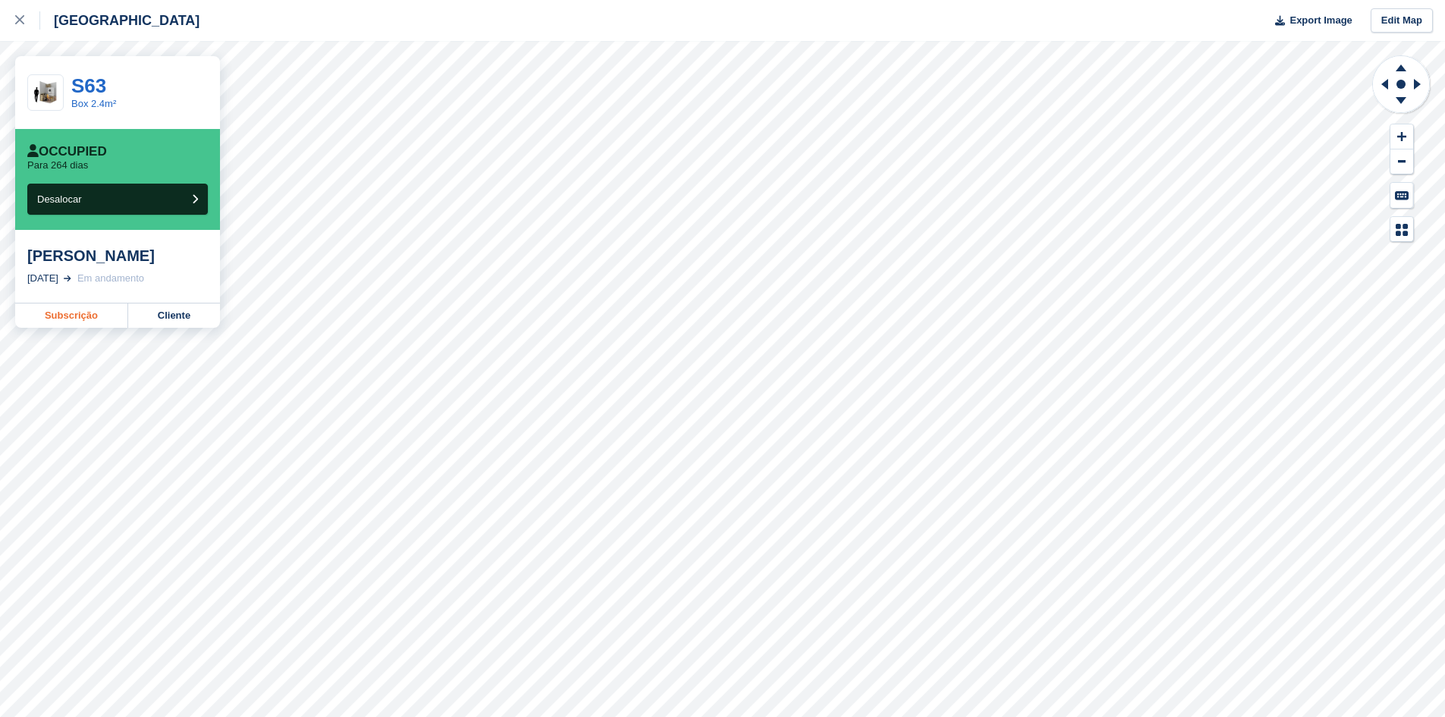
click at [76, 310] on link "Subscrição" at bounding box center [71, 316] width 113 height 24
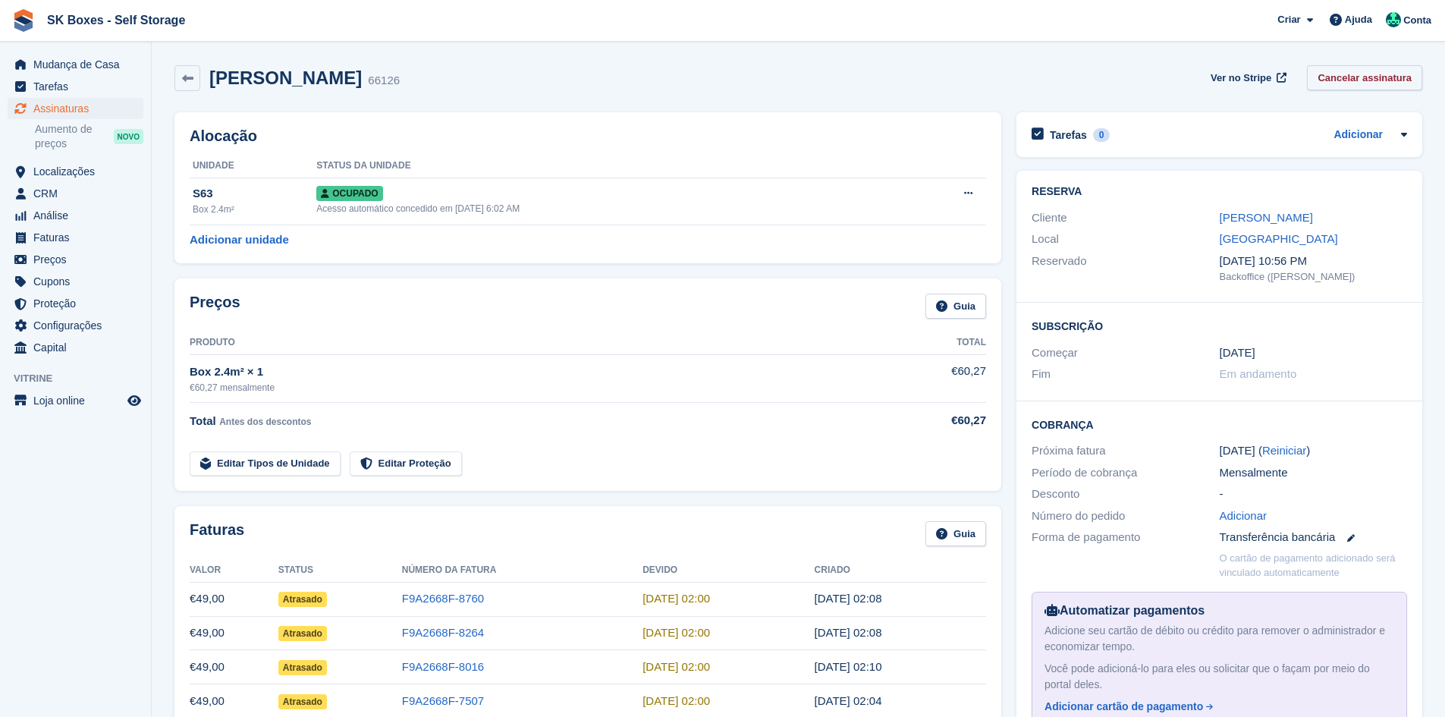
click at [1337, 82] on link "Cancelar assinatura" at bounding box center [1364, 77] width 115 height 25
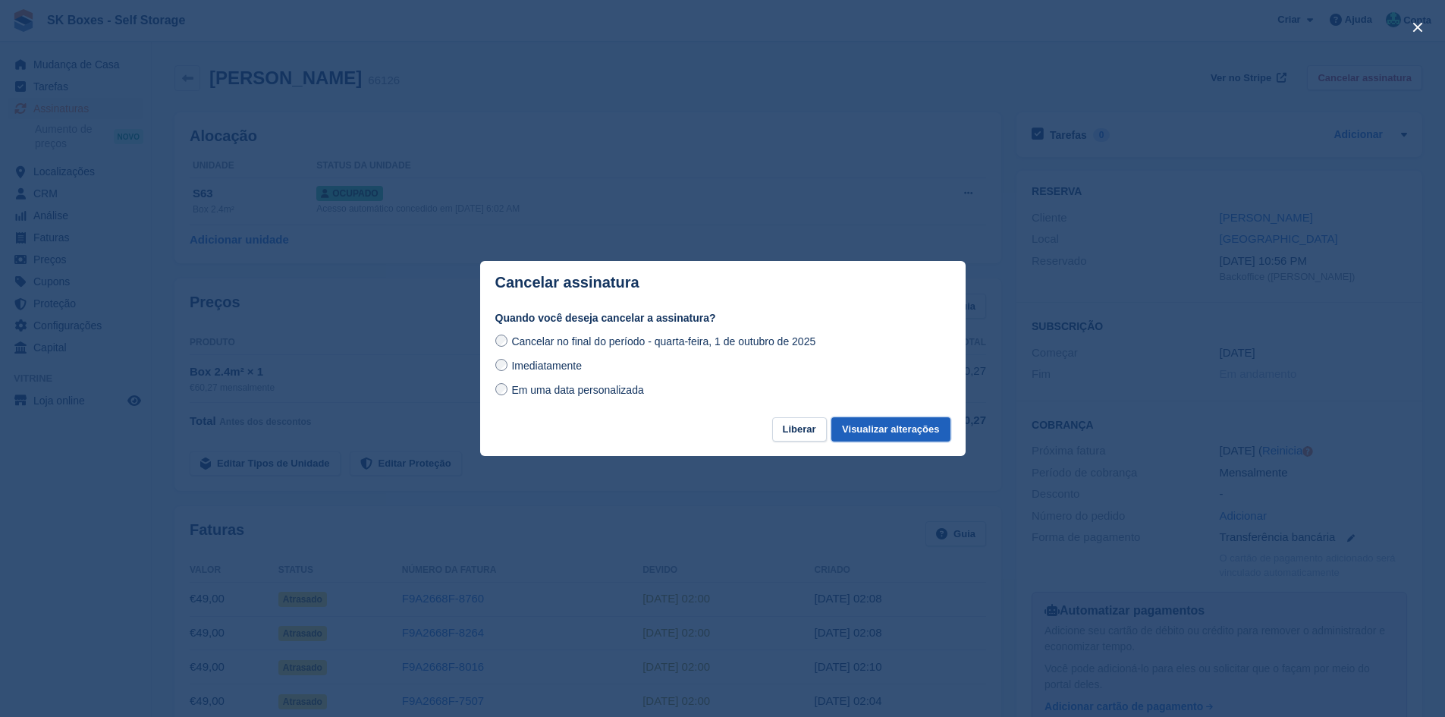
click at [851, 432] on button "Visualizar alterações" at bounding box center [891, 429] width 118 height 25
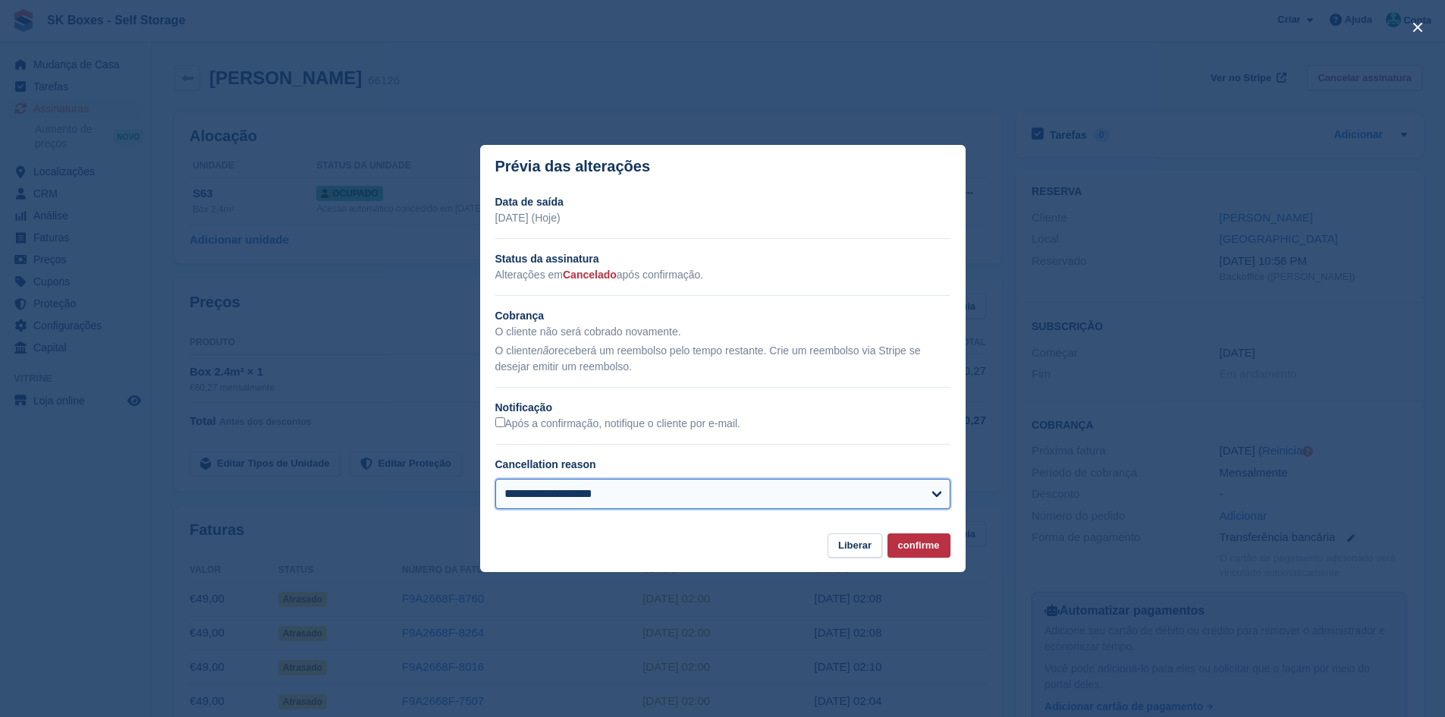
click at [533, 500] on select "**********" at bounding box center [722, 494] width 455 height 30
select select "*****"
click at [495, 480] on select "**********" at bounding box center [722, 494] width 455 height 30
click at [926, 557] on button "confirme" at bounding box center [919, 545] width 63 height 25
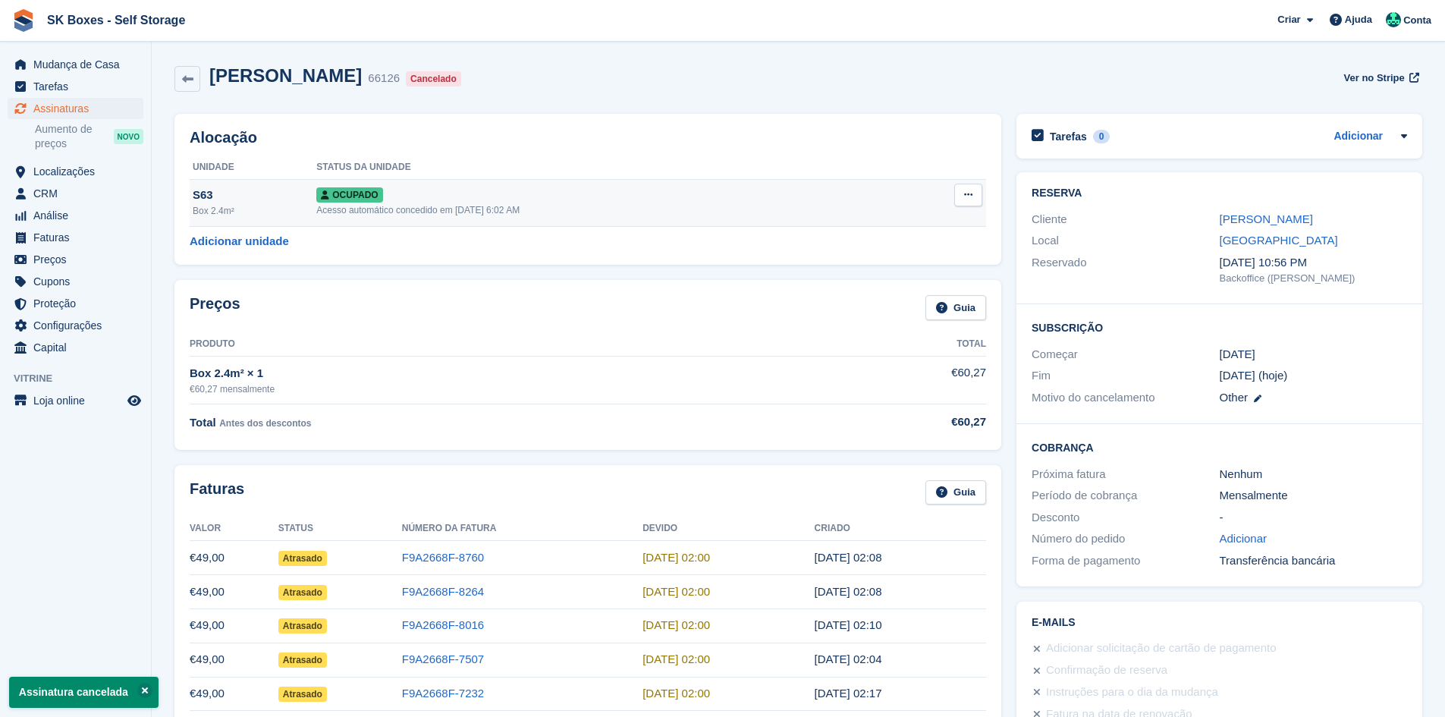
click at [972, 195] on icon at bounding box center [968, 195] width 8 height 10
click at [898, 282] on p "Desalocar" at bounding box center [910, 277] width 132 height 20
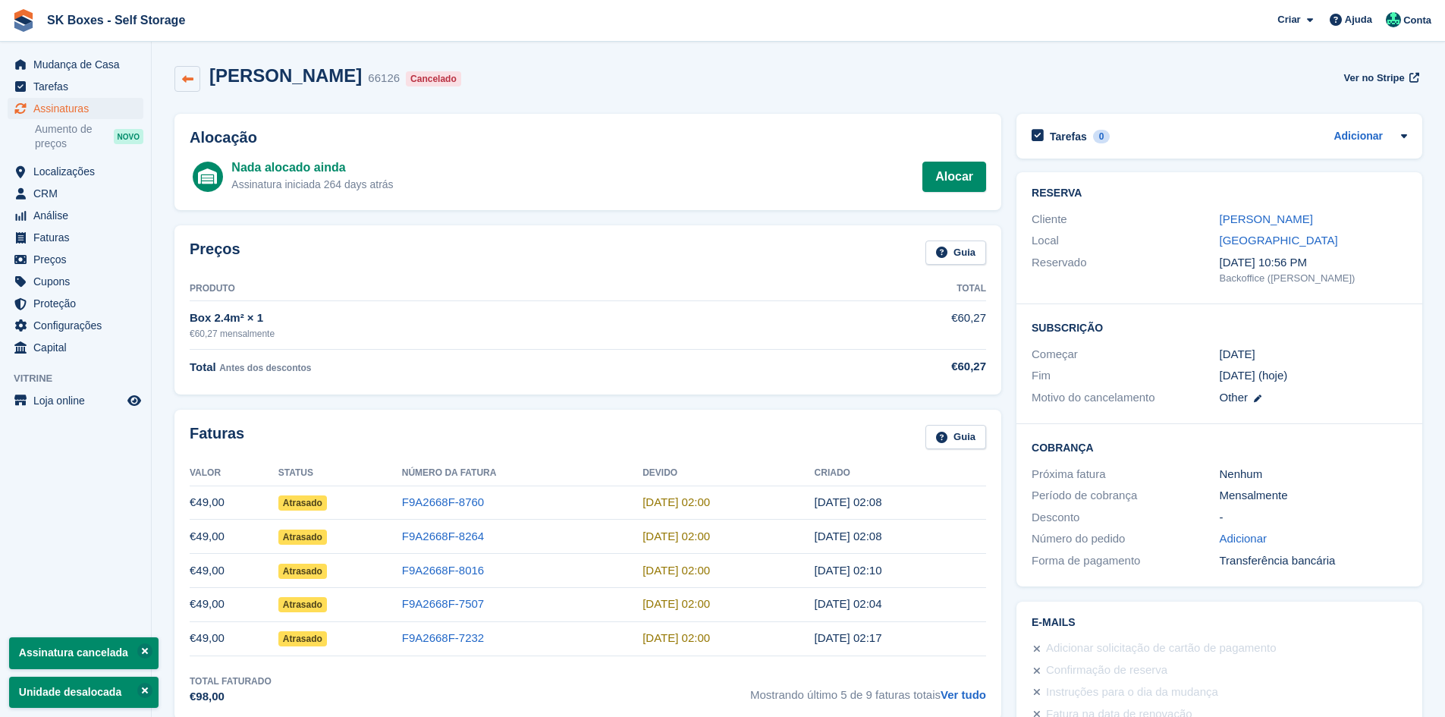
click at [197, 76] on link at bounding box center [188, 79] width 26 height 26
click at [52, 169] on span "Localizações" at bounding box center [78, 171] width 91 height 21
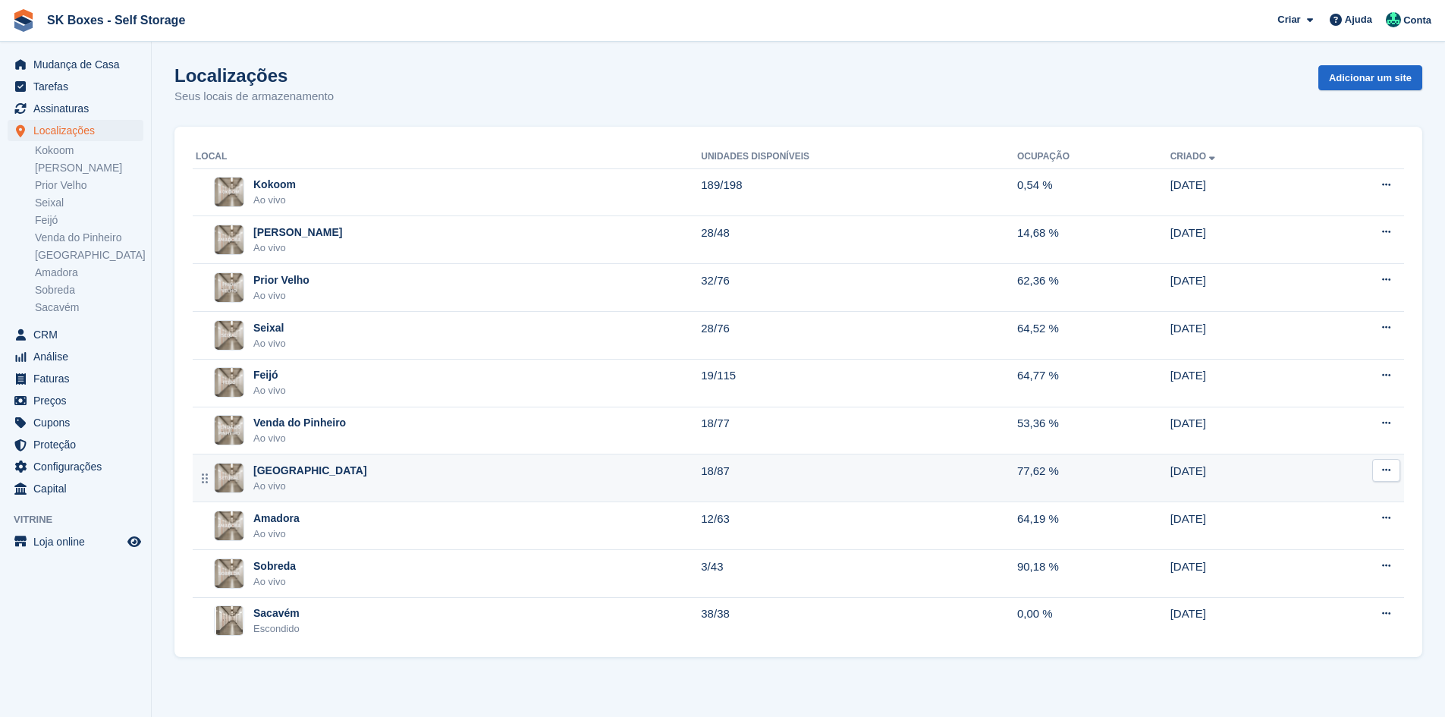
click at [380, 483] on div "Setúbal Ao vivo" at bounding box center [448, 478] width 505 height 31
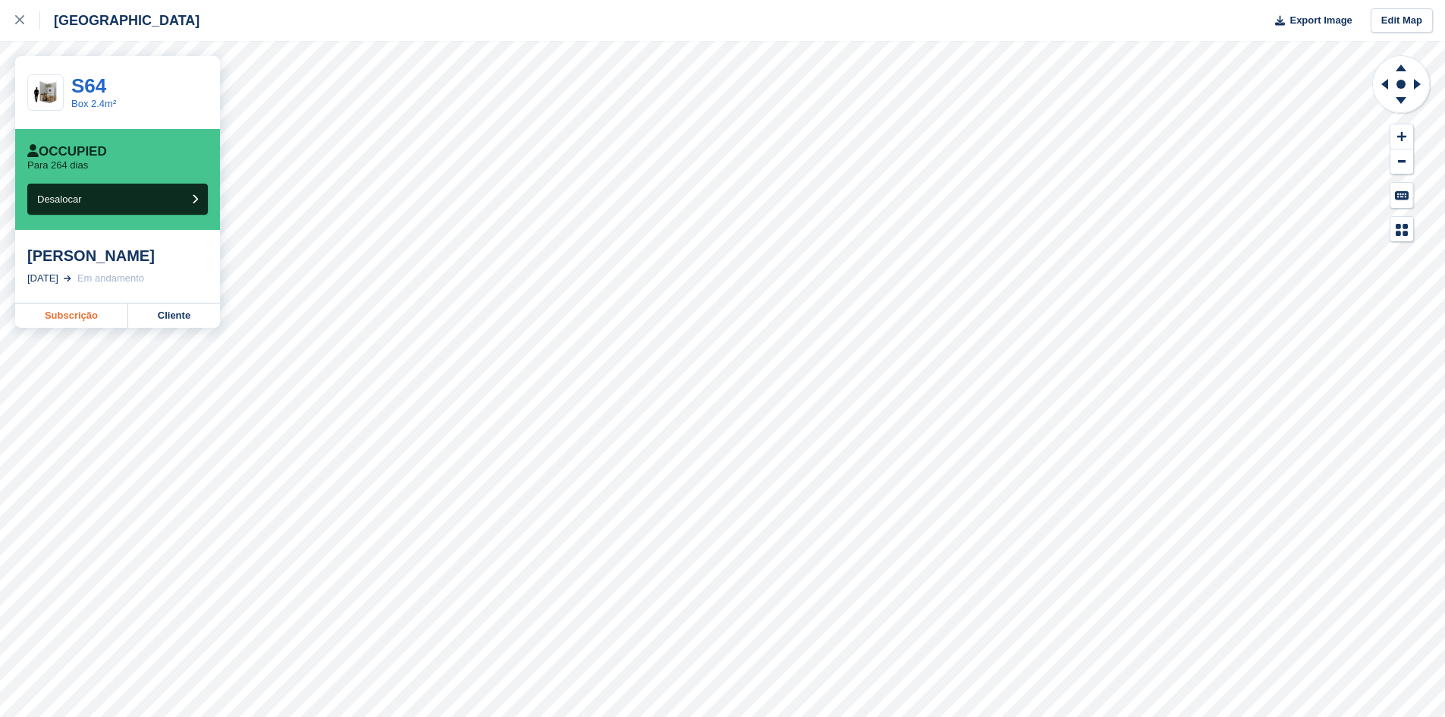
click at [106, 313] on link "Subscrição" at bounding box center [71, 316] width 113 height 24
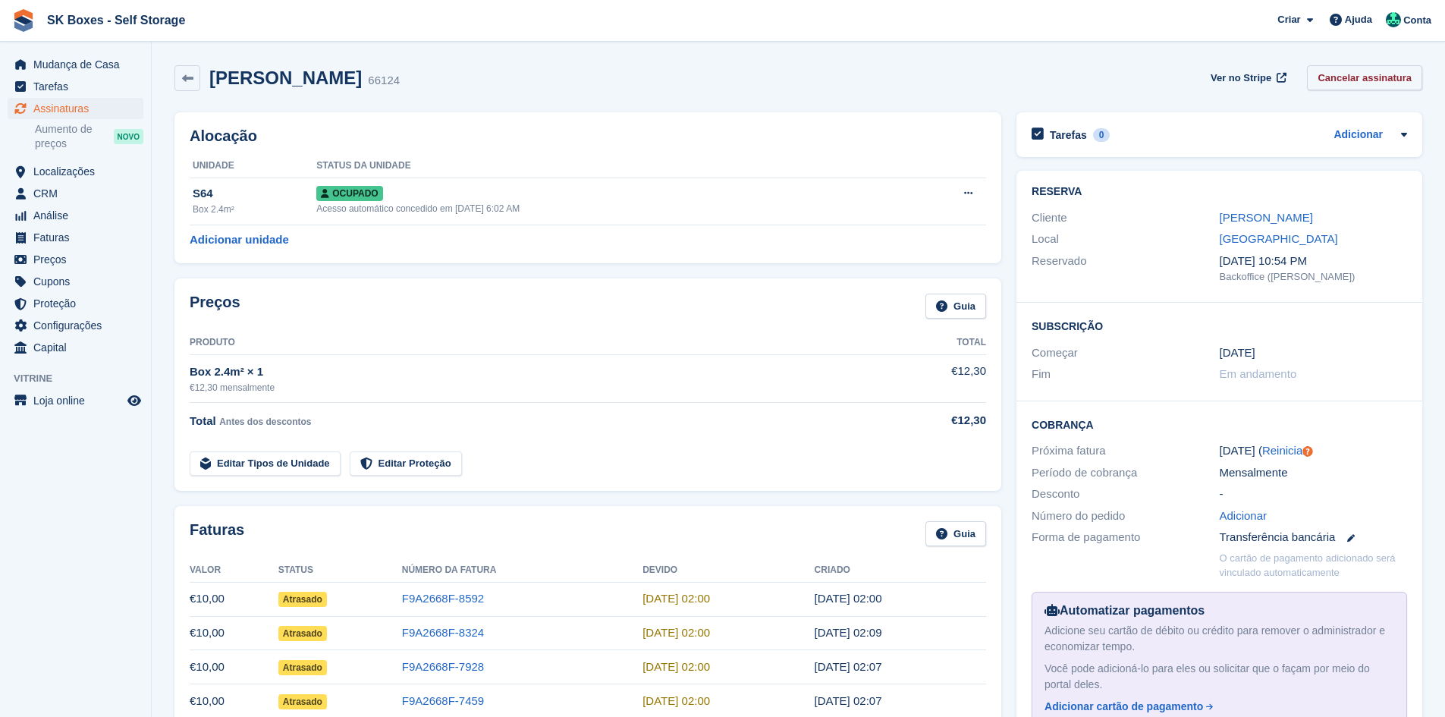
click at [1337, 71] on link "Cancelar assinatura" at bounding box center [1364, 77] width 115 height 25
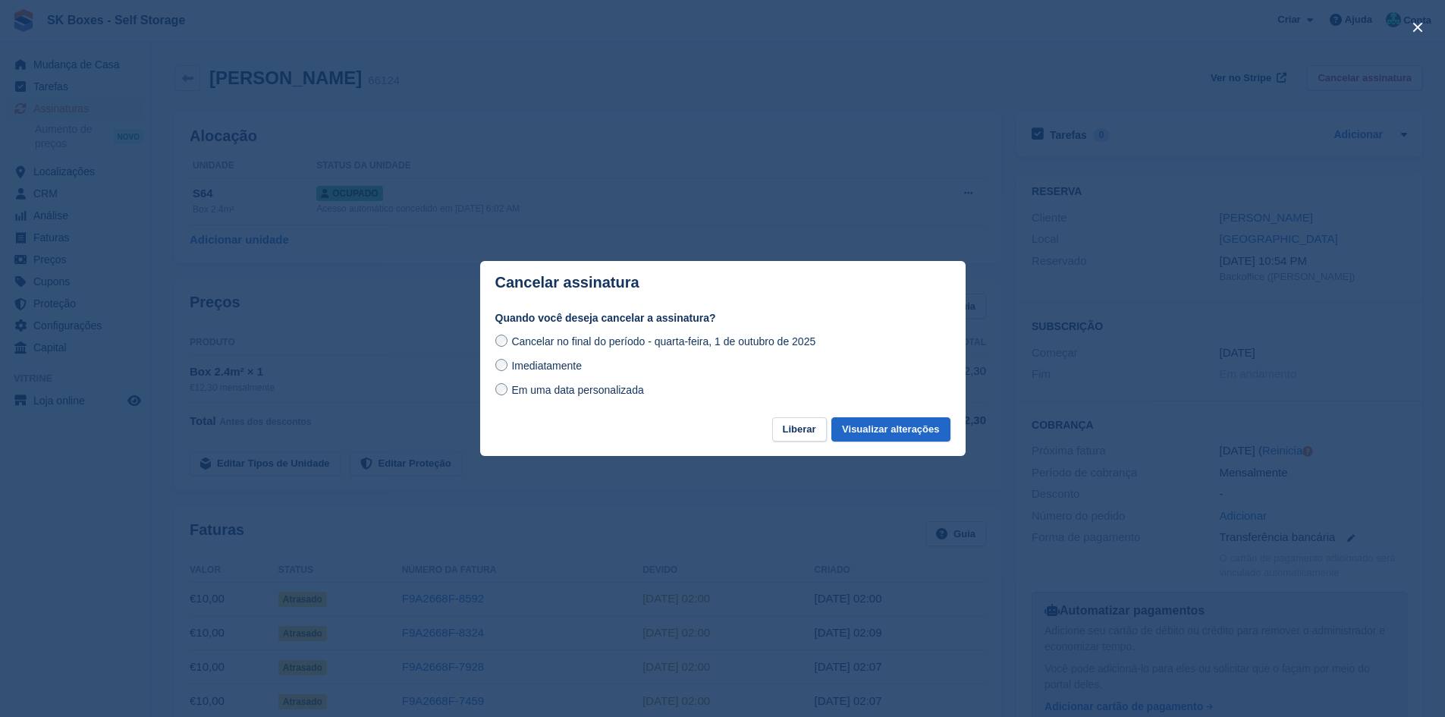
click at [501, 356] on div "Cancelar no final do período - quarta-feira, 1 de outubro de 2025 Imediatamente…" at bounding box center [722, 365] width 455 height 67
click at [877, 441] on button "Visualizar alterações" at bounding box center [891, 429] width 118 height 25
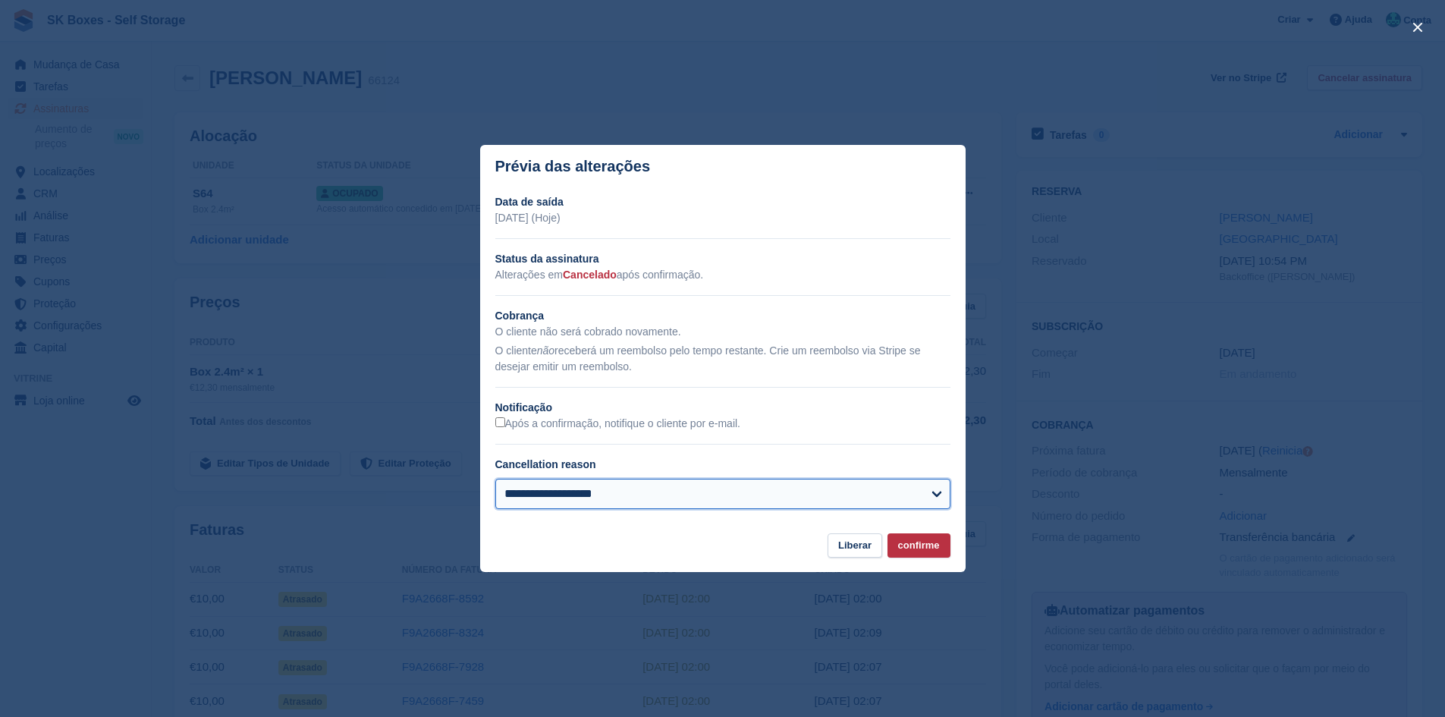
click at [533, 495] on select "**********" at bounding box center [722, 494] width 455 height 30
select select "*****"
click at [495, 480] on select "**********" at bounding box center [722, 494] width 455 height 30
click at [911, 541] on button "confirme" at bounding box center [919, 545] width 63 height 25
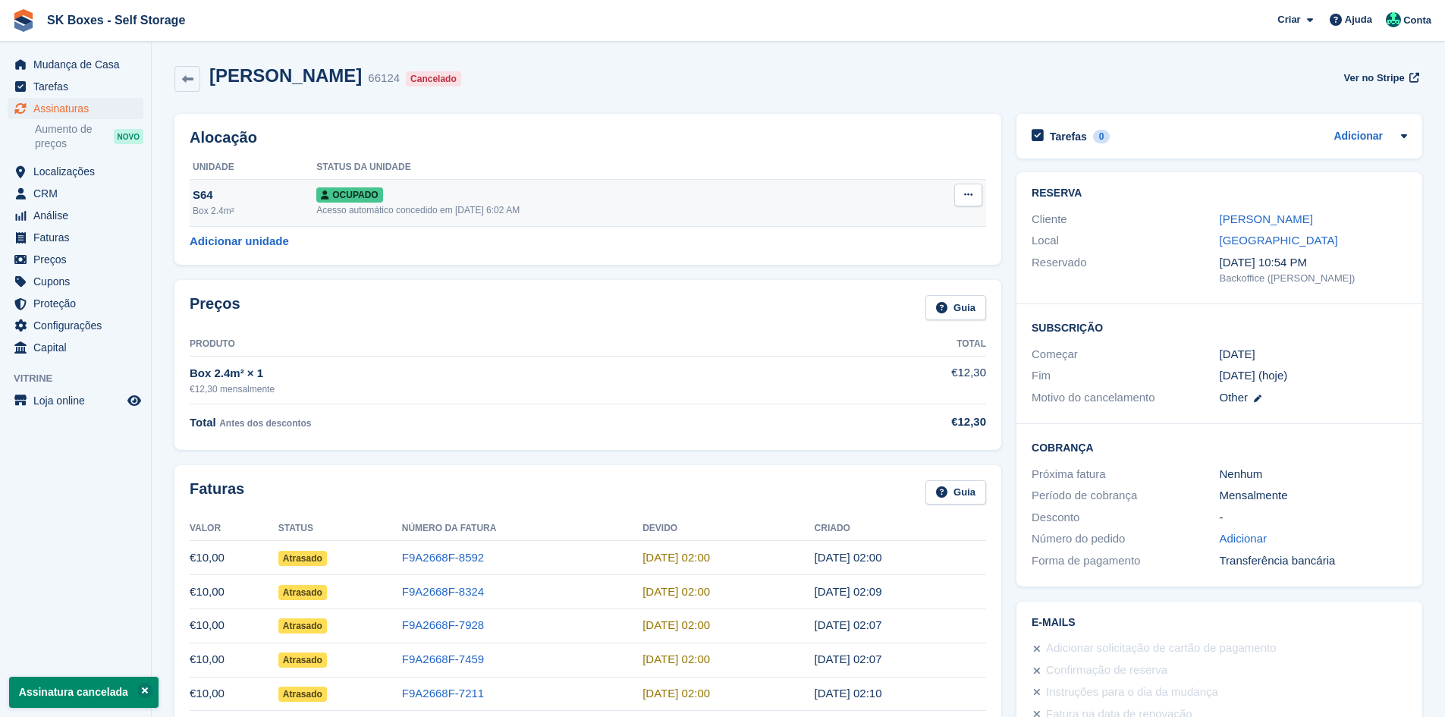
click at [964, 193] on button at bounding box center [969, 195] width 28 height 23
click at [898, 291] on div "Overloque Retomar posse Desalocar" at bounding box center [910, 251] width 146 height 86
click at [898, 285] on p "Desalocar" at bounding box center [910, 277] width 132 height 20
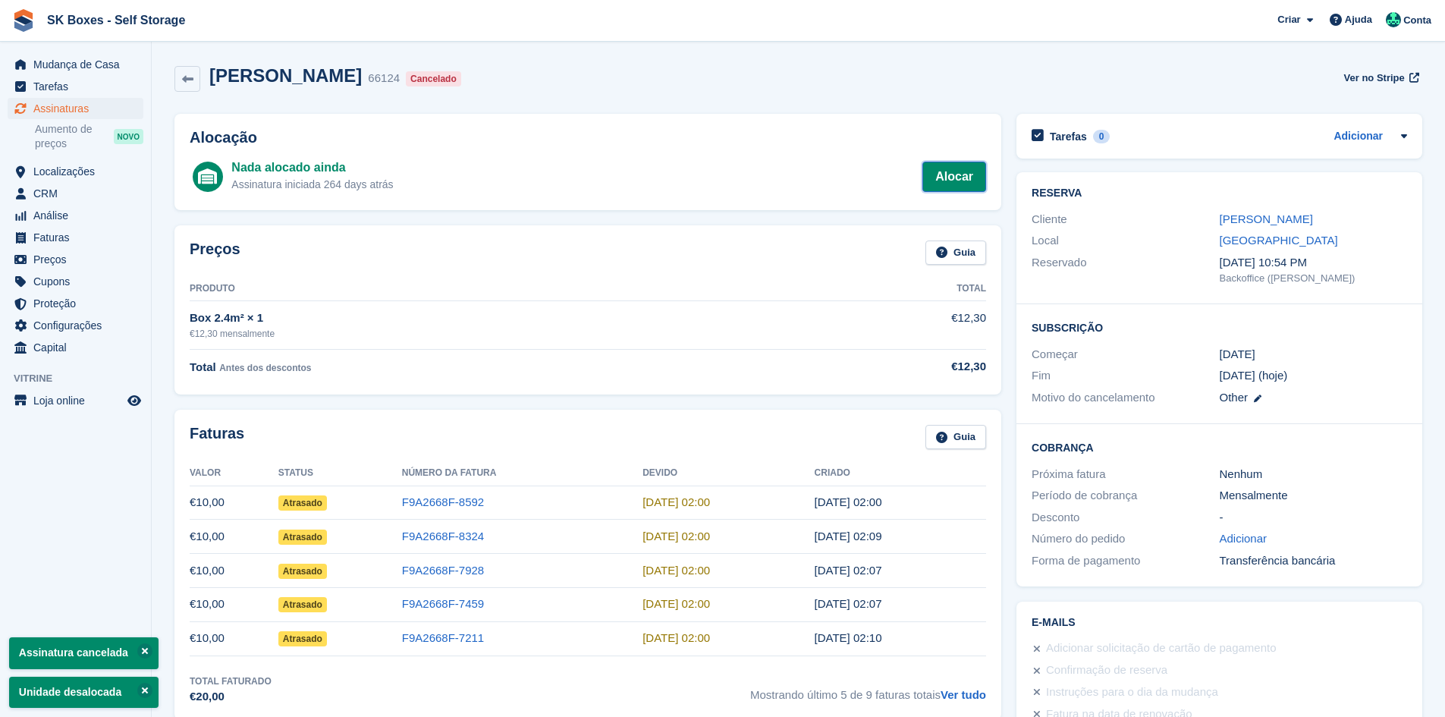
click at [942, 176] on link "Alocar" at bounding box center [955, 177] width 64 height 30
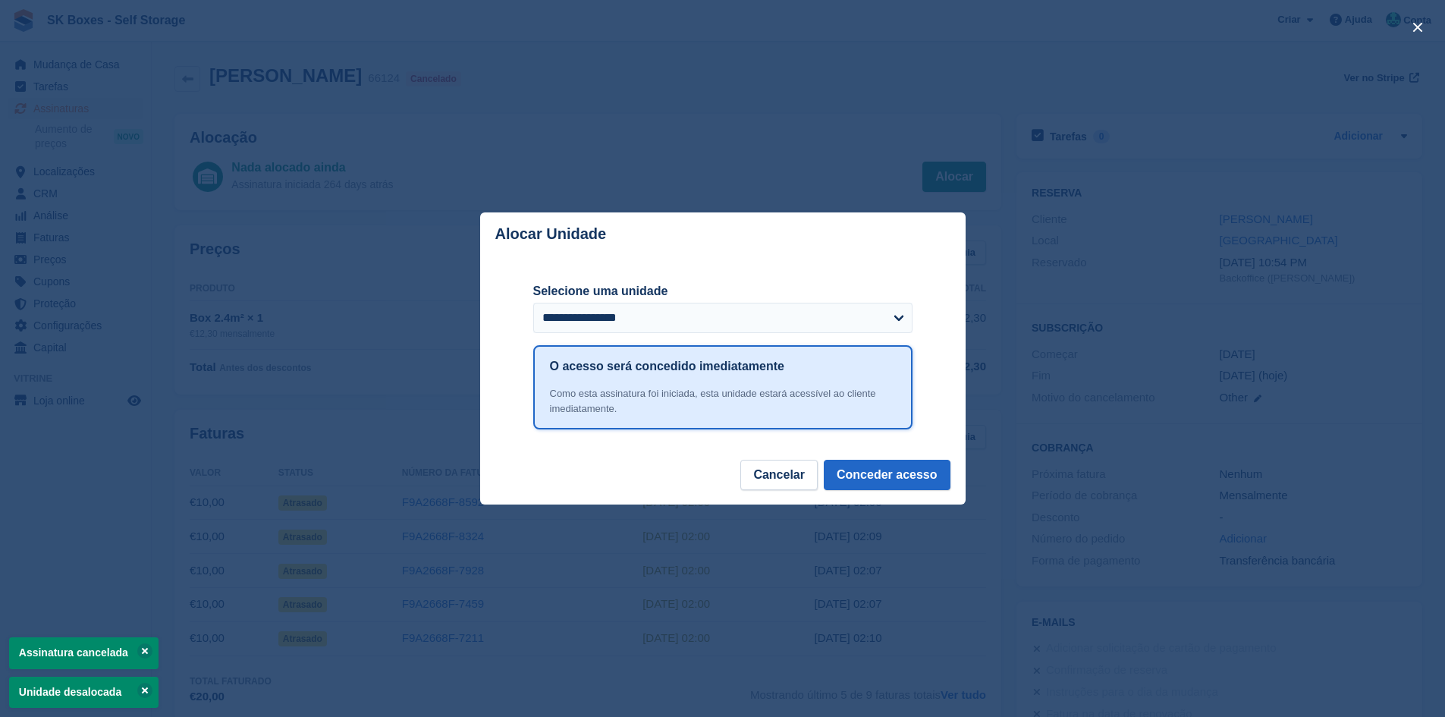
click at [829, 168] on div "close" at bounding box center [722, 358] width 1445 height 717
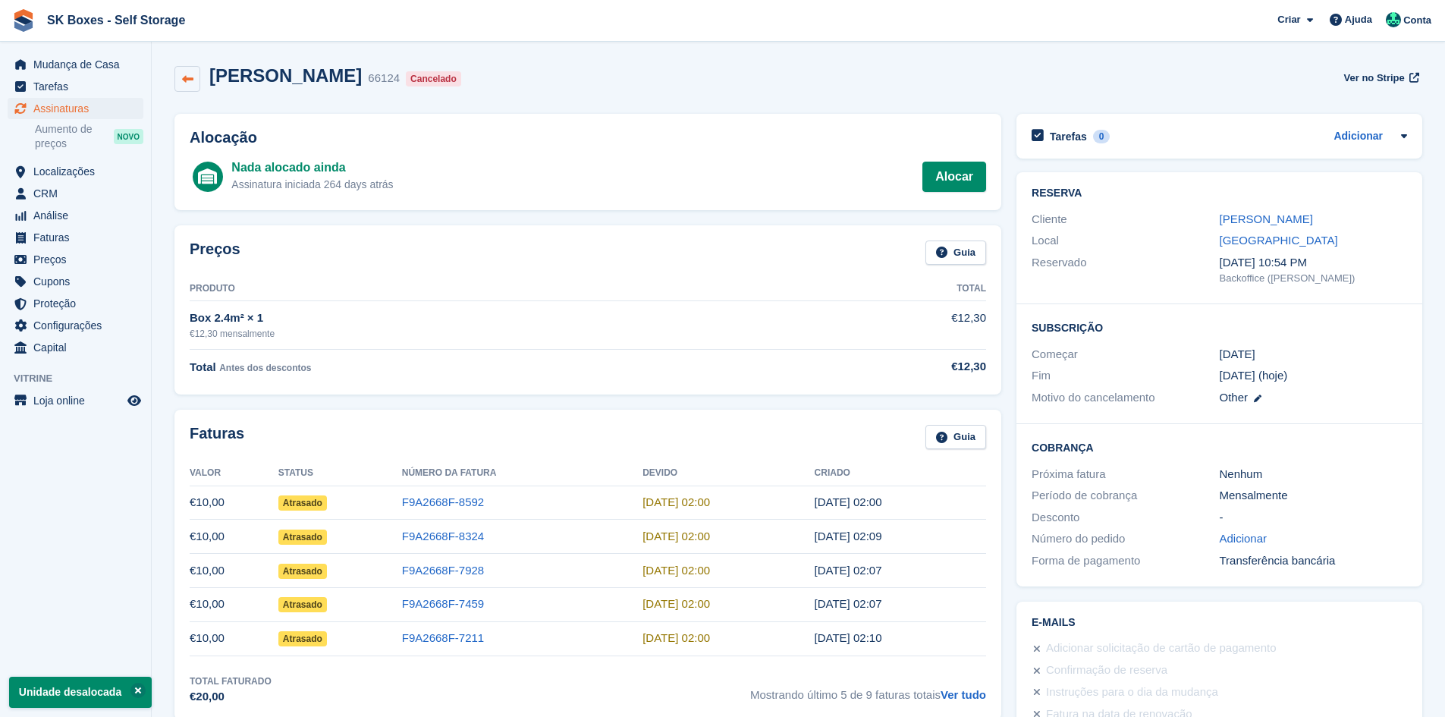
click at [193, 74] on link at bounding box center [188, 79] width 26 height 26
